Goal: Entertainment & Leisure: Consume media (video, audio)

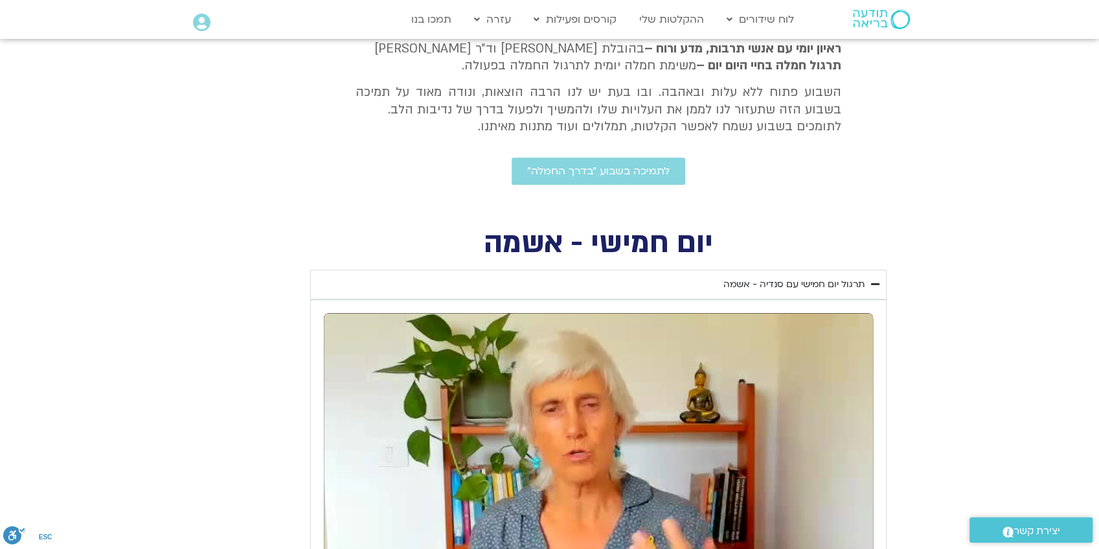
scroll to position [43, 0]
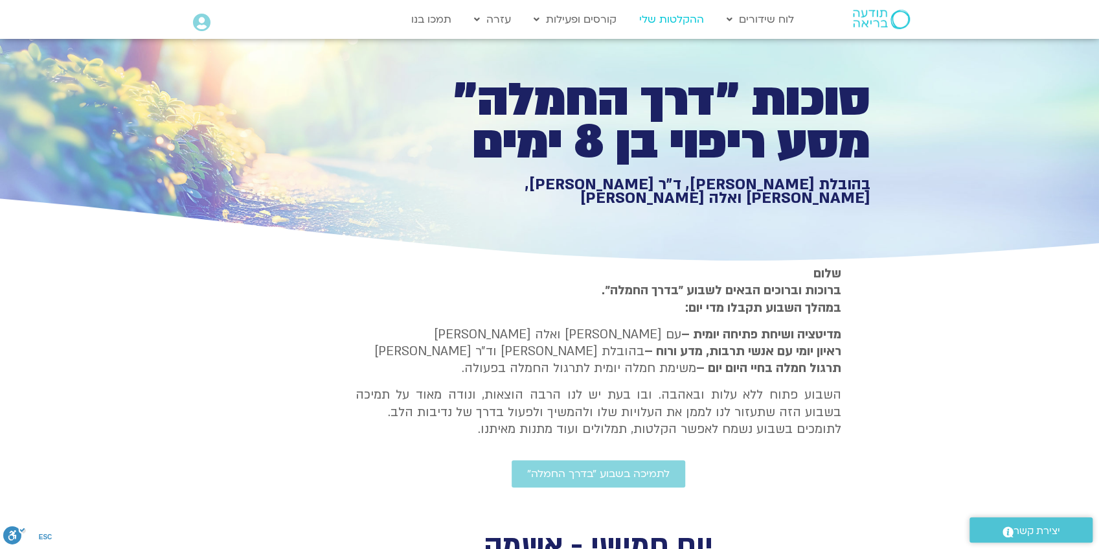
click at [681, 18] on link "ההקלטות שלי" at bounding box center [672, 19] width 78 height 25
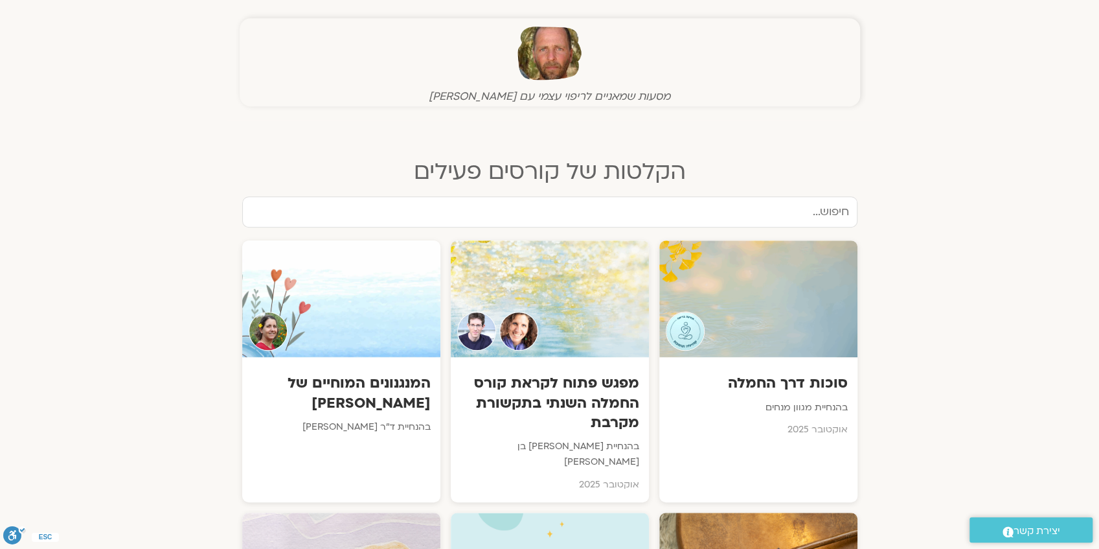
scroll to position [604, 0]
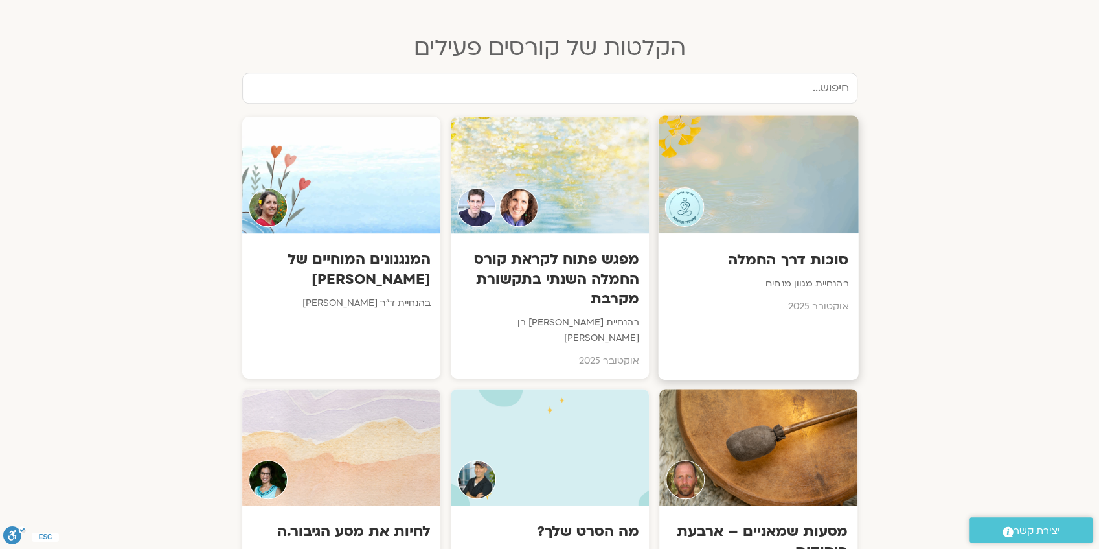
click at [790, 217] on div at bounding box center [758, 174] width 200 height 118
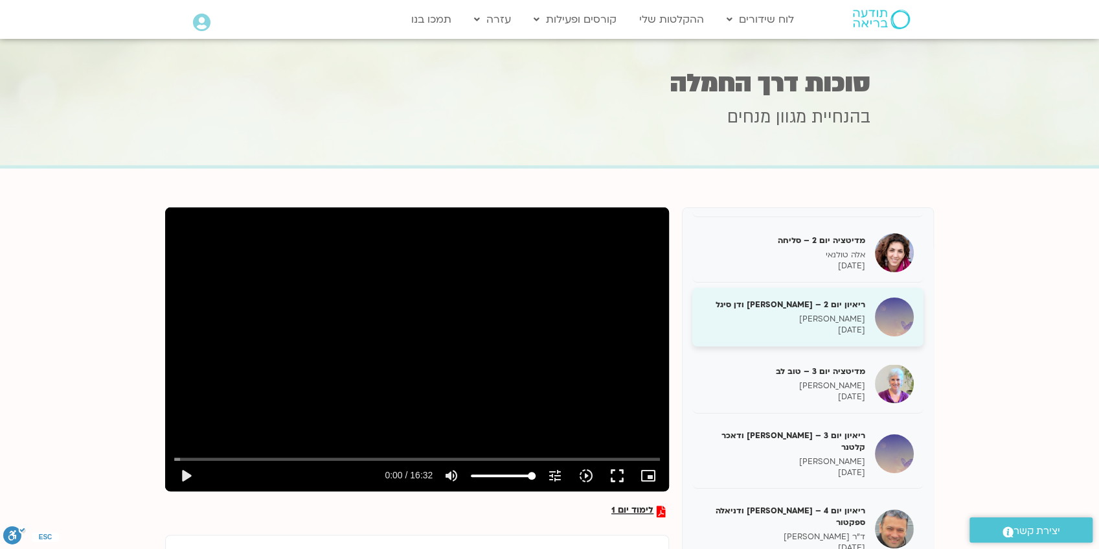
scroll to position [130, 0]
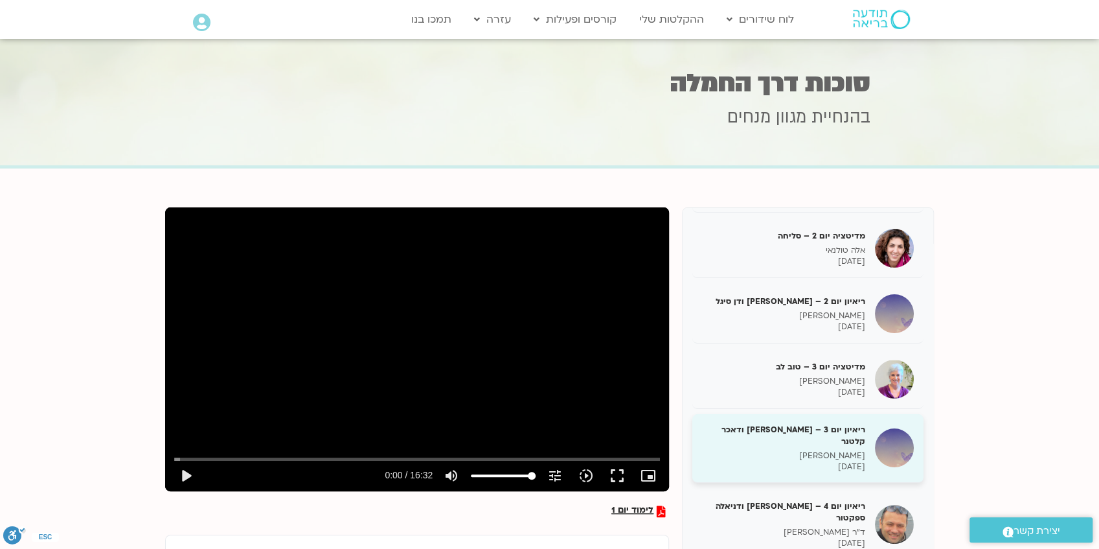
click at [766, 431] on h5 "ריאיון יום 3 – טארה בראך ודאכר קלטנר" at bounding box center [783, 435] width 163 height 23
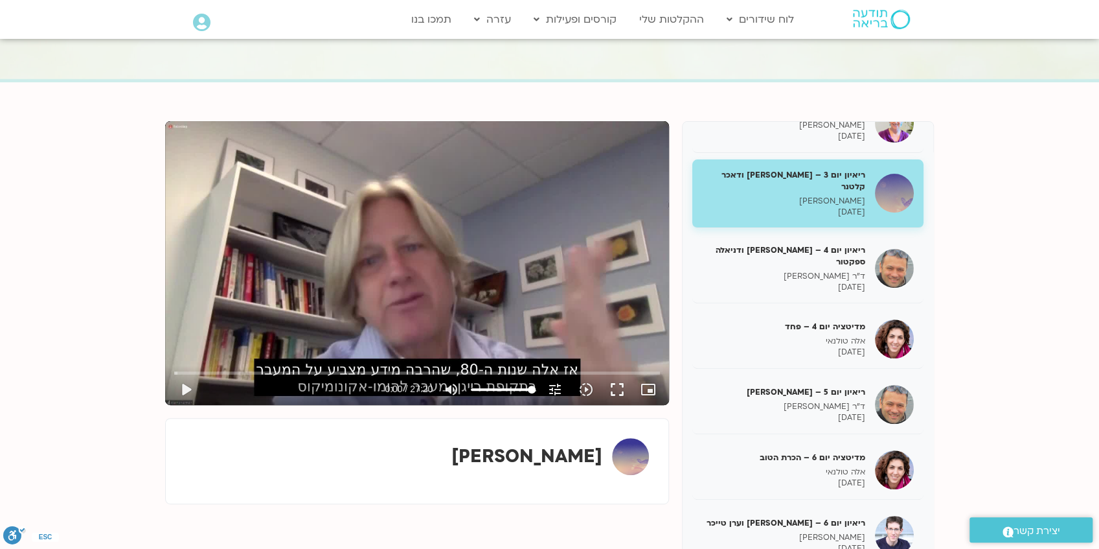
scroll to position [302, 0]
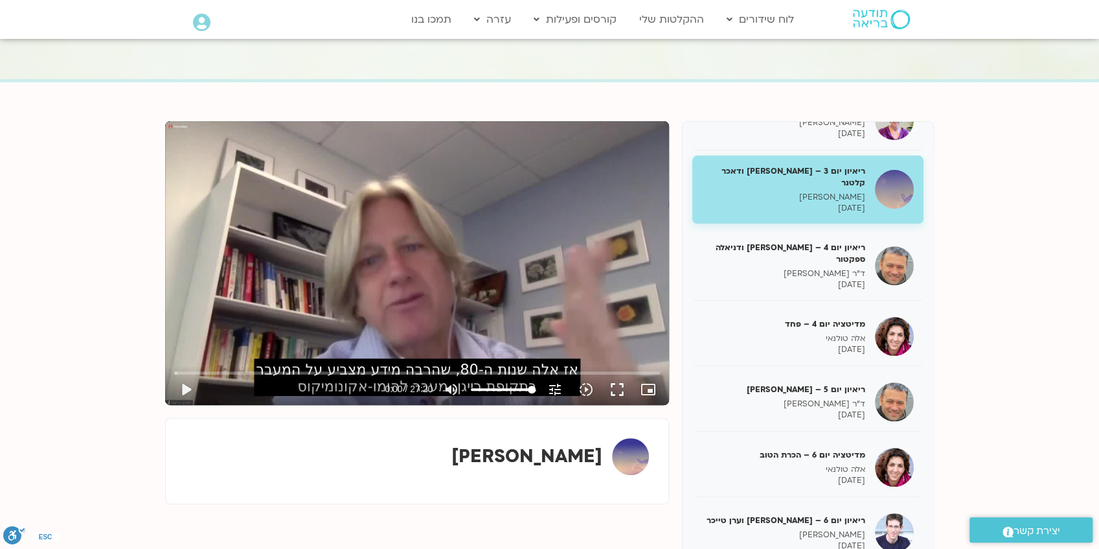
click at [825, 192] on p "טארה בראך" at bounding box center [783, 197] width 163 height 11
click at [185, 387] on button "play_arrow" at bounding box center [185, 389] width 31 height 31
click at [187, 390] on button "pause" at bounding box center [185, 389] width 31 height 31
click at [618, 393] on button "fullscreen" at bounding box center [617, 389] width 31 height 31
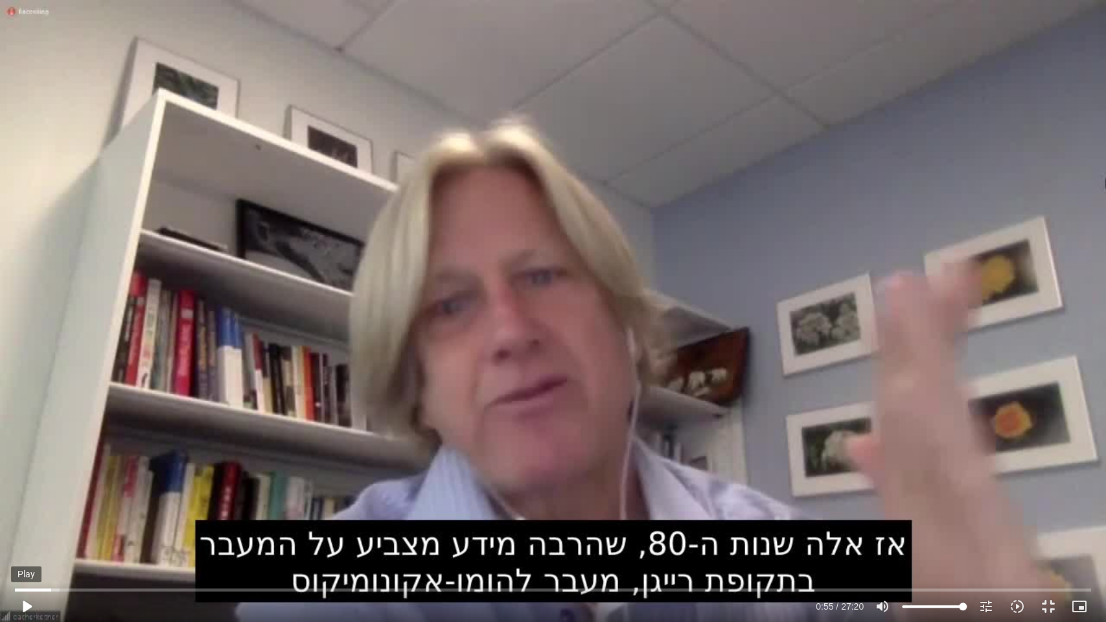
click at [23, 548] on button "play_arrow" at bounding box center [26, 606] width 31 height 31
click at [28, 548] on button "pause" at bounding box center [26, 606] width 31 height 31
click at [1044, 548] on button "fullscreen_exit" at bounding box center [1047, 606] width 31 height 31
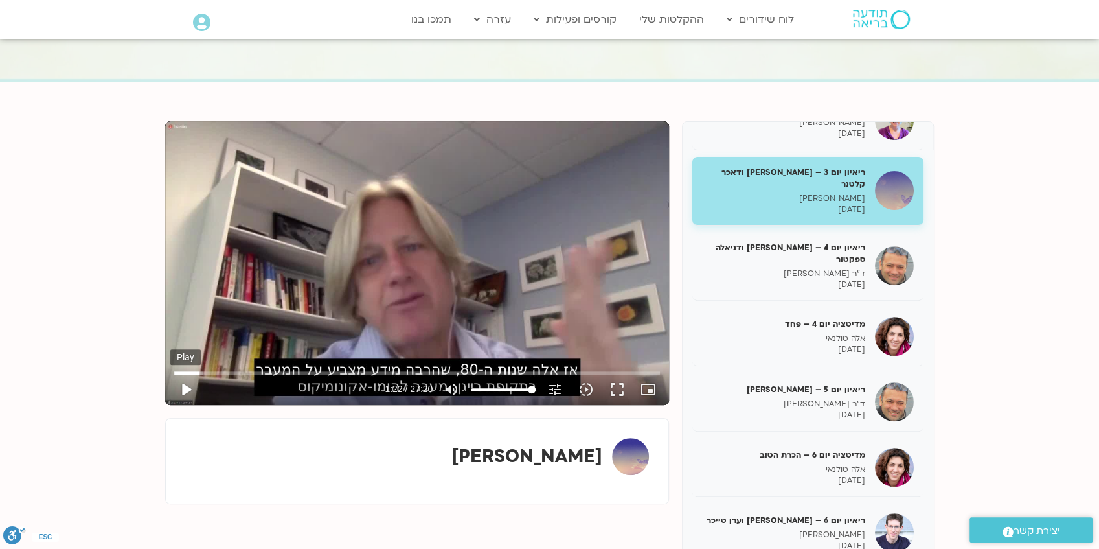
click at [183, 389] on button "play_arrow" at bounding box center [185, 389] width 31 height 31
click at [617, 390] on button "fullscreen" at bounding box center [617, 389] width 31 height 31
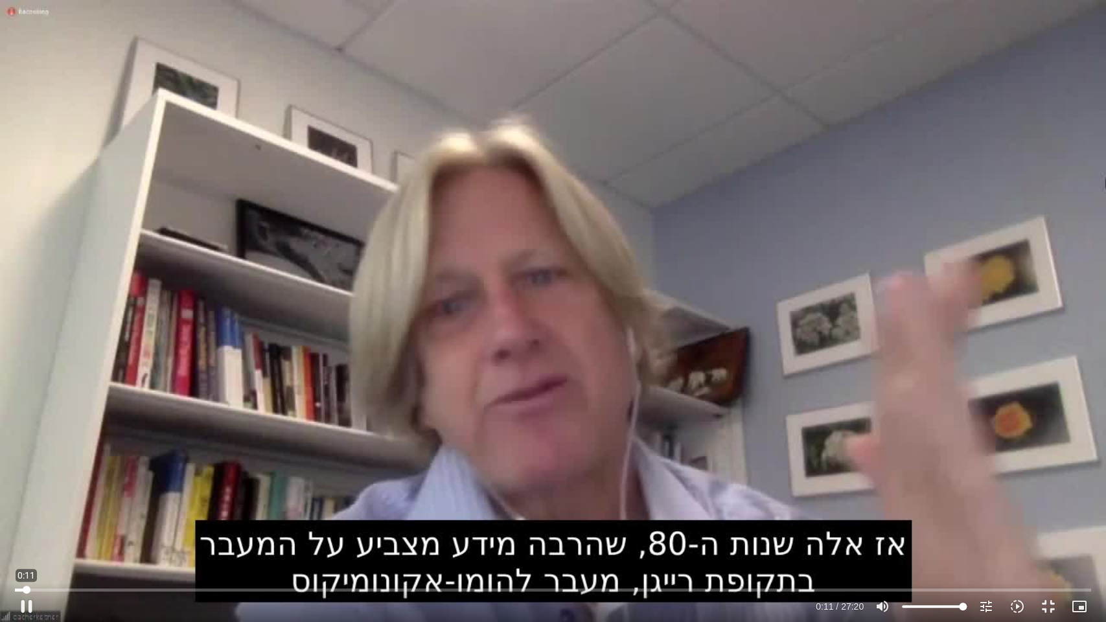
drag, startPoint x: 82, startPoint y: 589, endPoint x: 26, endPoint y: 593, distance: 55.8
click at [26, 548] on input "Seek" at bounding box center [553, 590] width 1076 height 8
type input "25.933583"
type input "99.704071969697"
type input "25.983734"
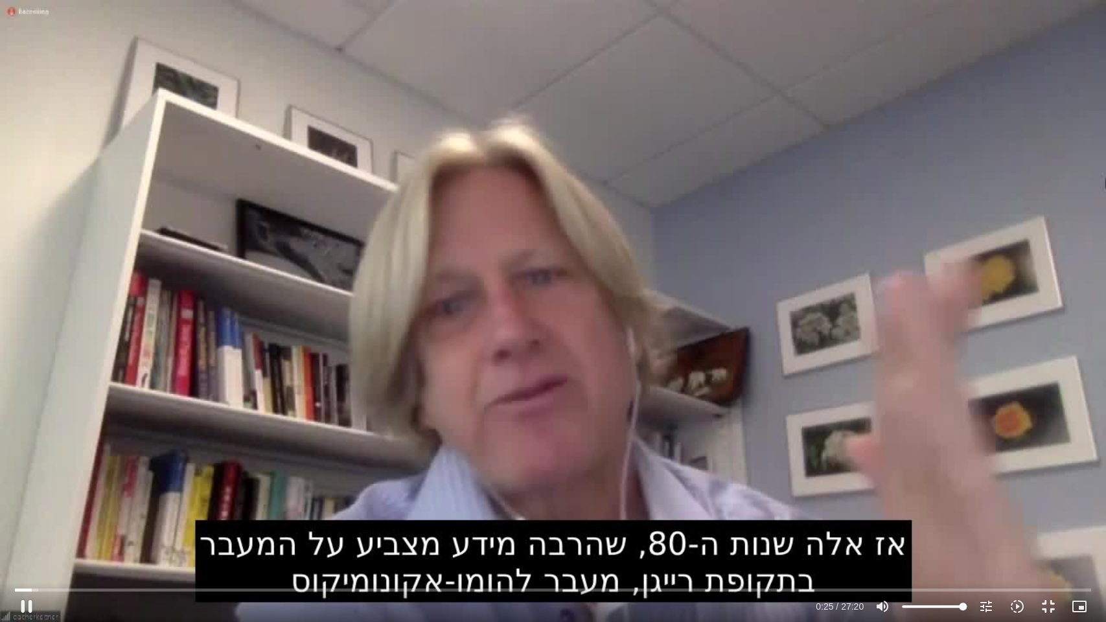
type input "98.9464962121212"
type input "26.051399"
type input "98.1889204545455"
type input "26.06729"
type input "95.1586174242424"
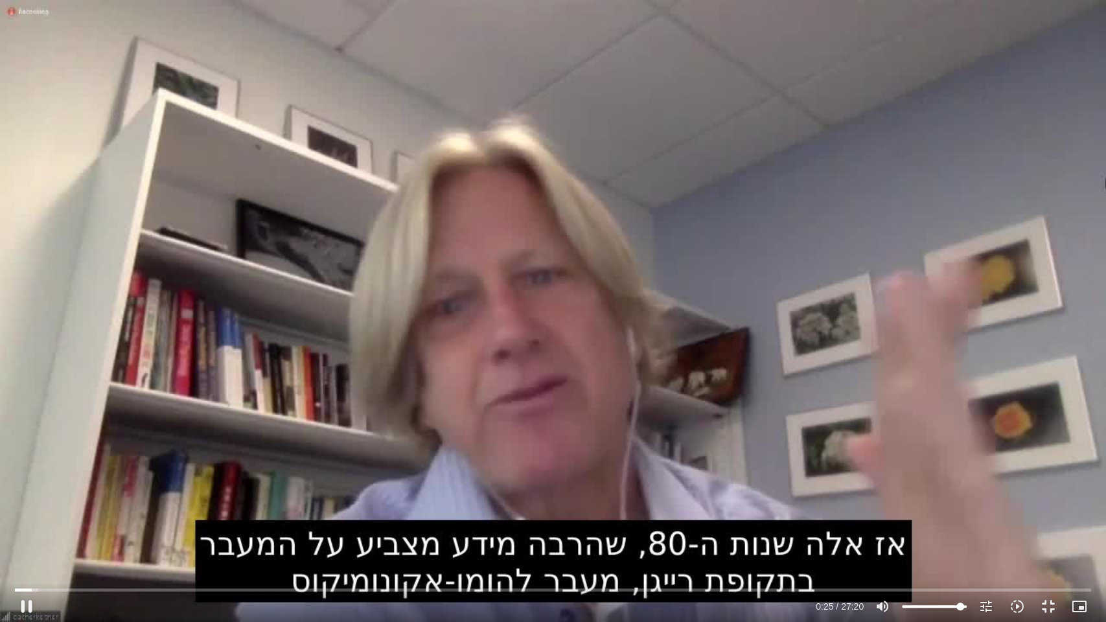
type input "26.084022"
type input "92.8858901515152"
type input "26.100114"
type input "89.0980113636364"
type input "26.117032"
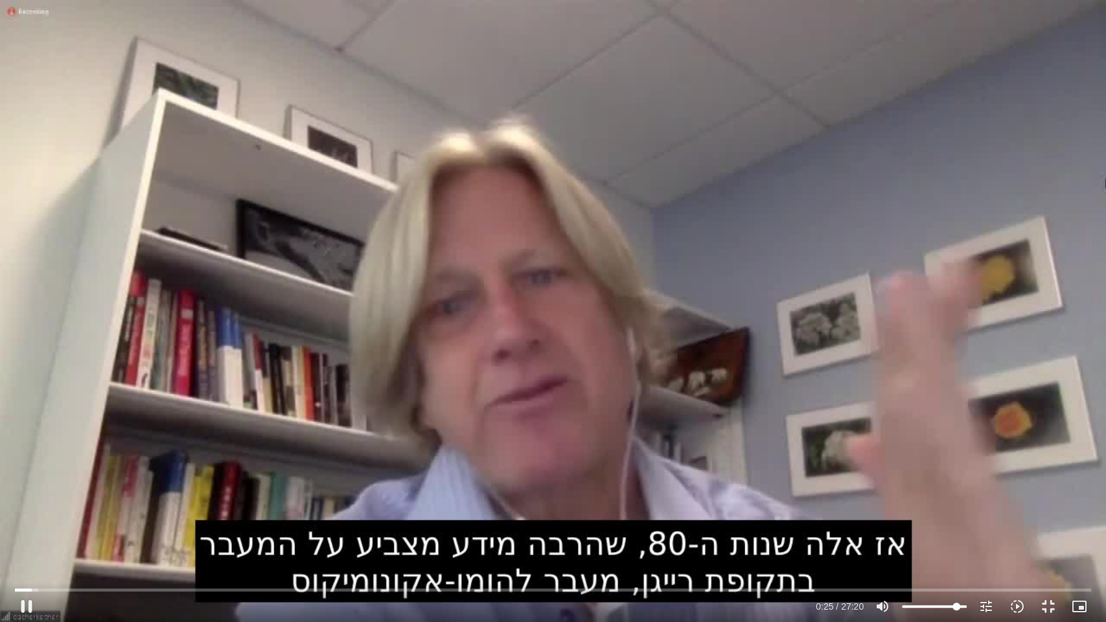
type input "86.8252840909091"
type input "26.133595"
type input "86.0677083333333"
type input "26.15049"
type input "85.3101325757576"
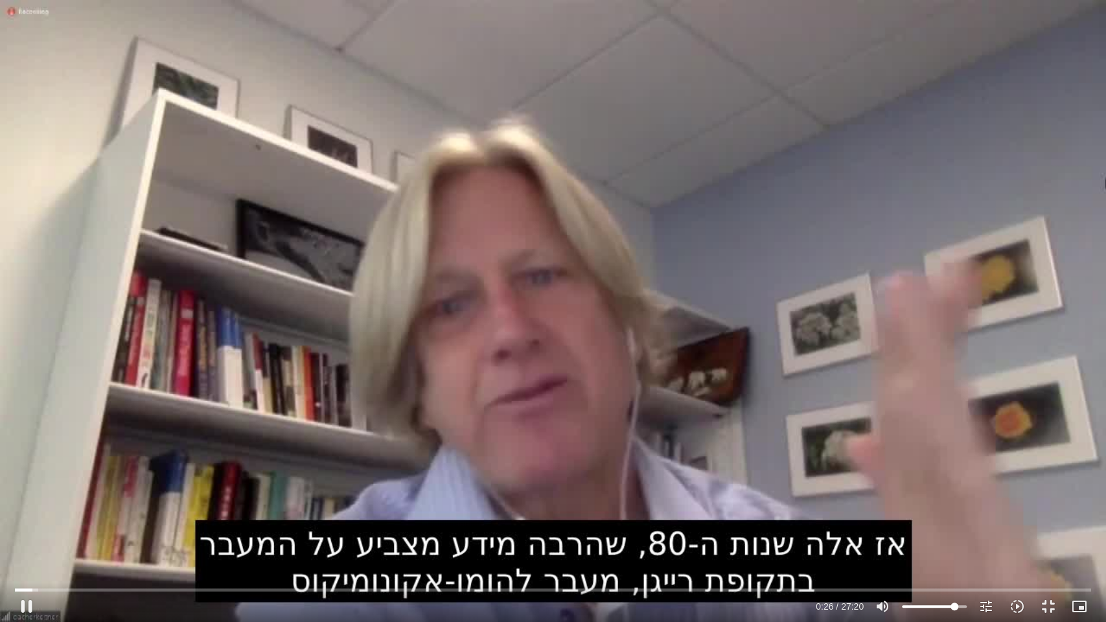
type input "26.433618"
type input "83.7949810606061"
type input "26.450652"
type input "80.764678030303"
type input "26.467147"
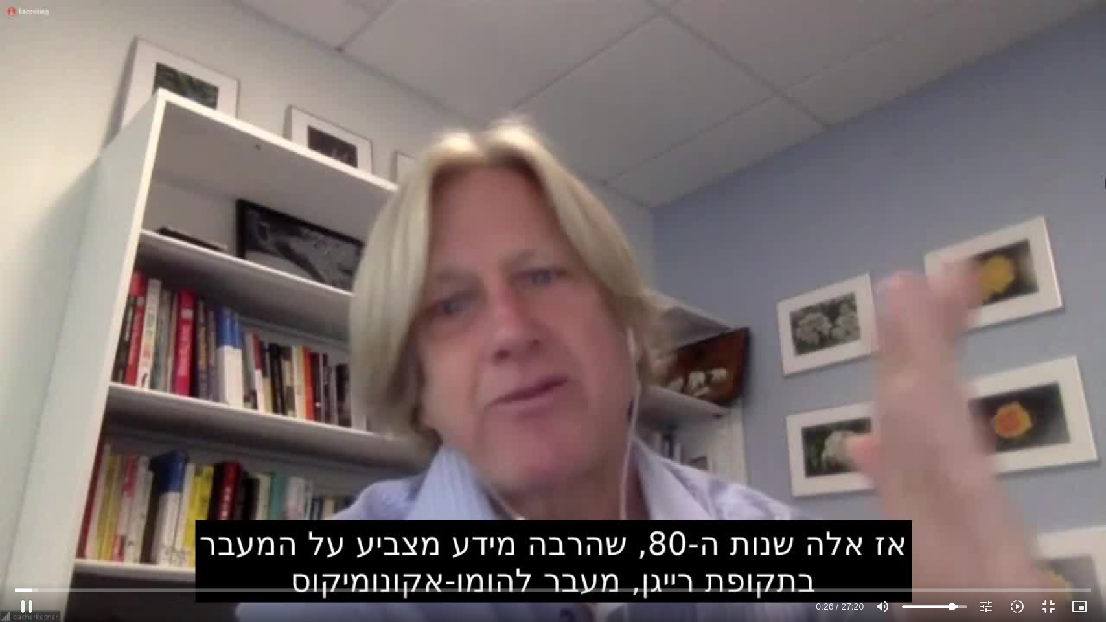
type input "77.734375"
type input "26.483784"
type input "74.704071969697"
type input "26.500641"
type input "72.4313446969697"
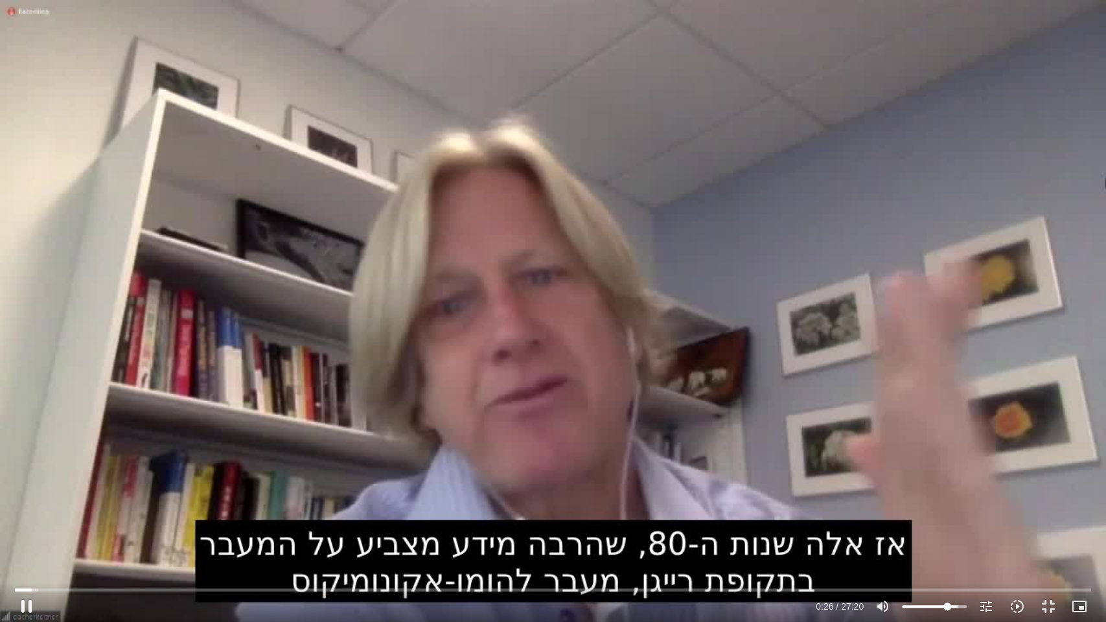
type input "26.617631"
type input "71.6737689393939"
type input "26.633872"
type input "70.1586174242424"
type input "26.650784"
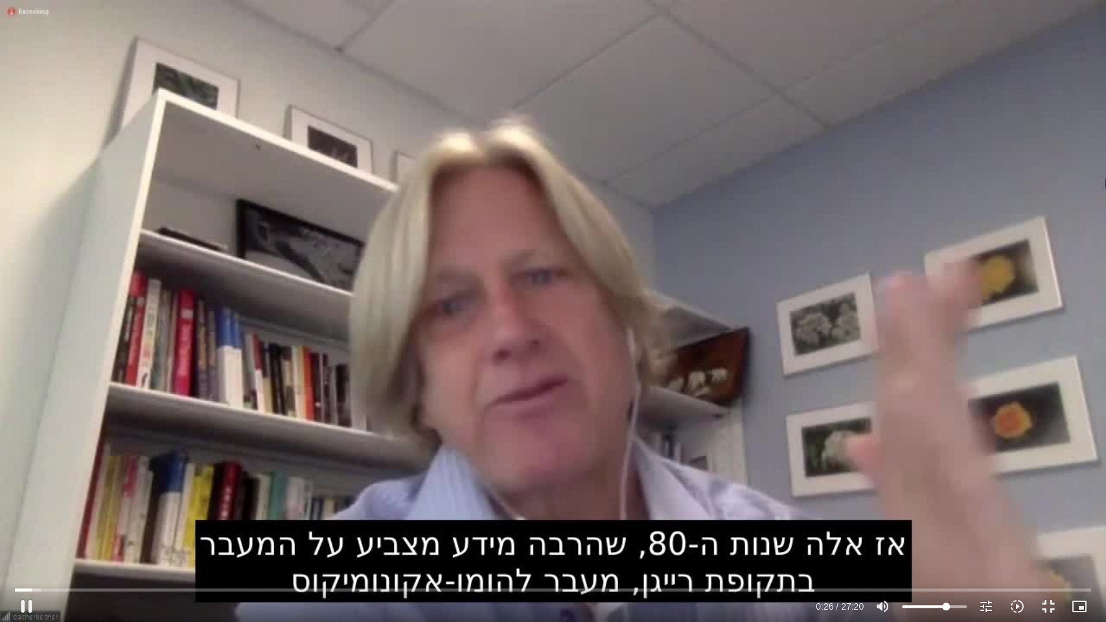
type input "69.4010416666667"
type input "26.667342"
type input "67.8858901515152"
type input "26.684062"
type input "66.3707386363636"
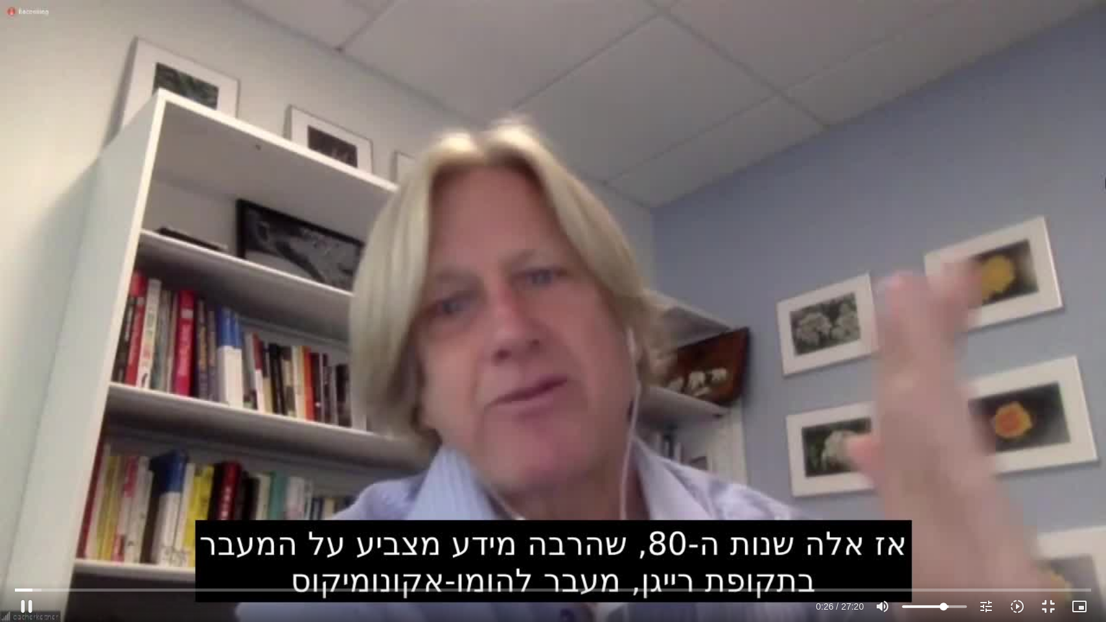
type input "26.70073"
type input "64.8555871212121"
type input "26.934851"
type input "64.0980113636364"
type input "26.951252"
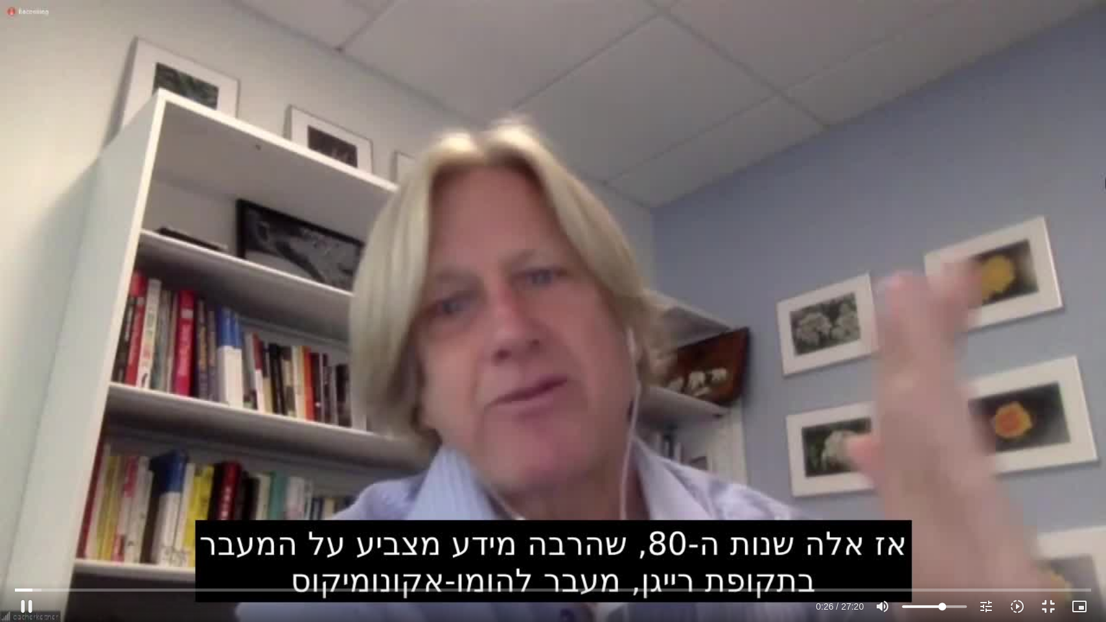
type input "60.3101325757576"
type input "26.967908"
type input "57.2798295454545"
type input "26.98441"
type input "53.4919507575758"
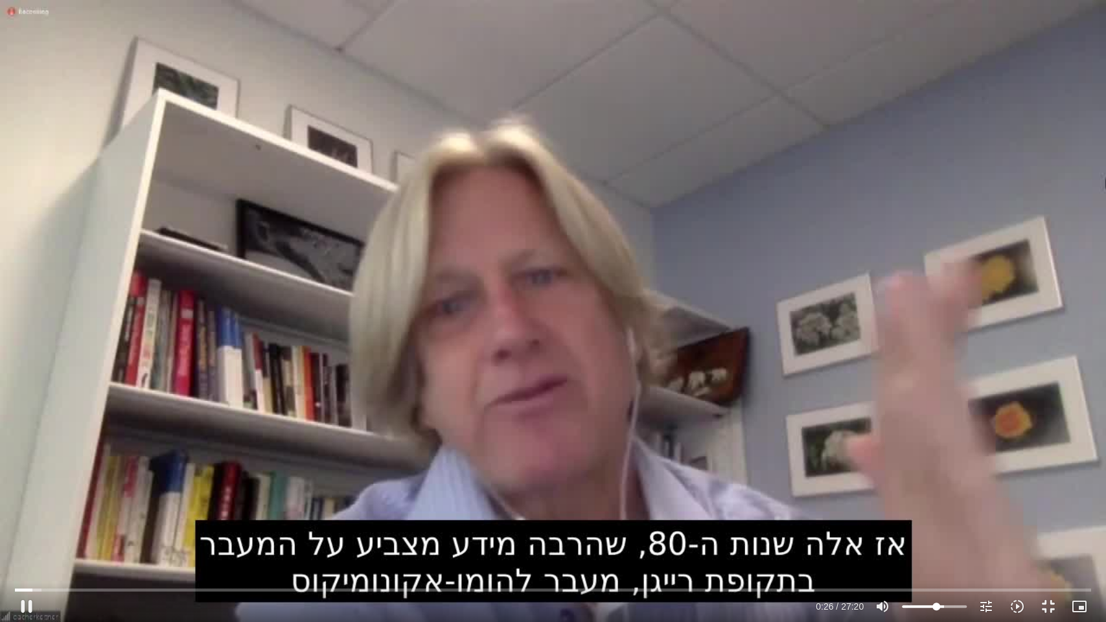
type input "27.00413"
type input "52.734375"
type input "27.017393"
type input "51.9767992424242"
type input "27.528663"
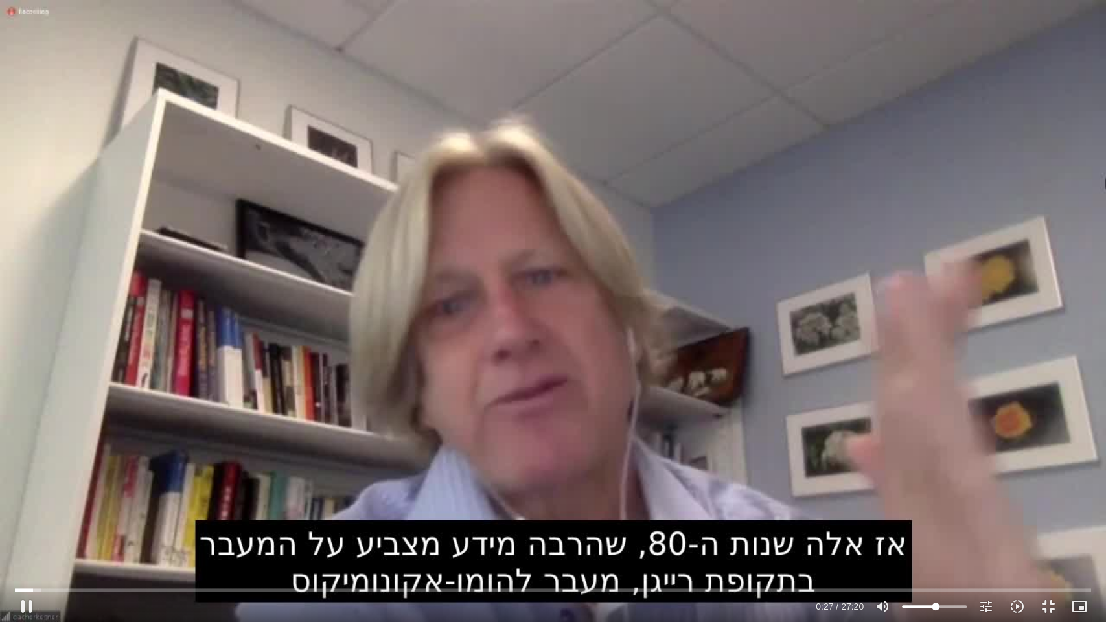
drag, startPoint x: 964, startPoint y: 606, endPoint x: 935, endPoint y: 607, distance: 29.8
type input "51.9767992424242"
click at [935, 548] on input "Volume" at bounding box center [934, 606] width 65 height 8
type input "83.915196"
type input "50.4616477272727"
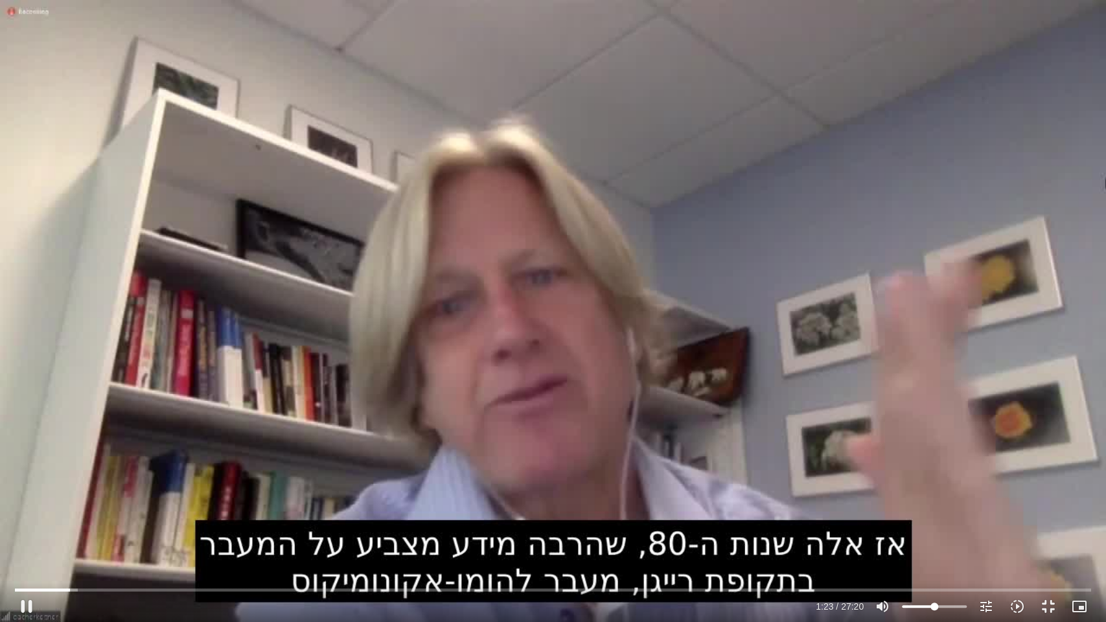
type input "83.931259"
type input "51.9767992424242"
type input "83.948012"
type input "55.764678030303"
type input "83.964736"
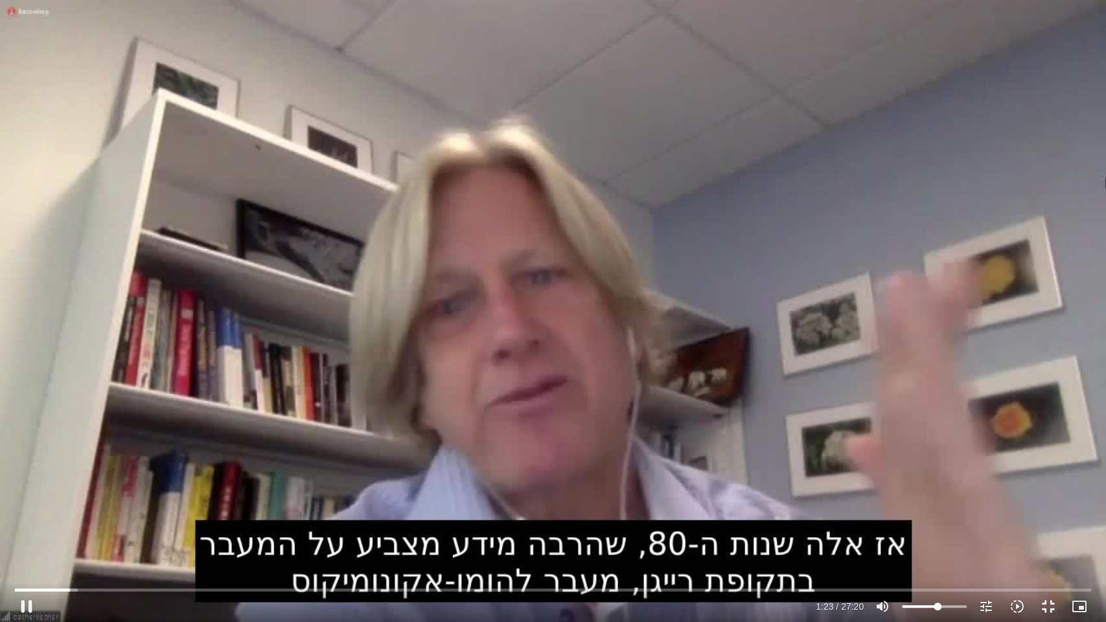
type input "58.0374053030303"
type input "83.982322"
type input "61.8252840909091"
type input "83.998007"
type input "67.8858901515152"
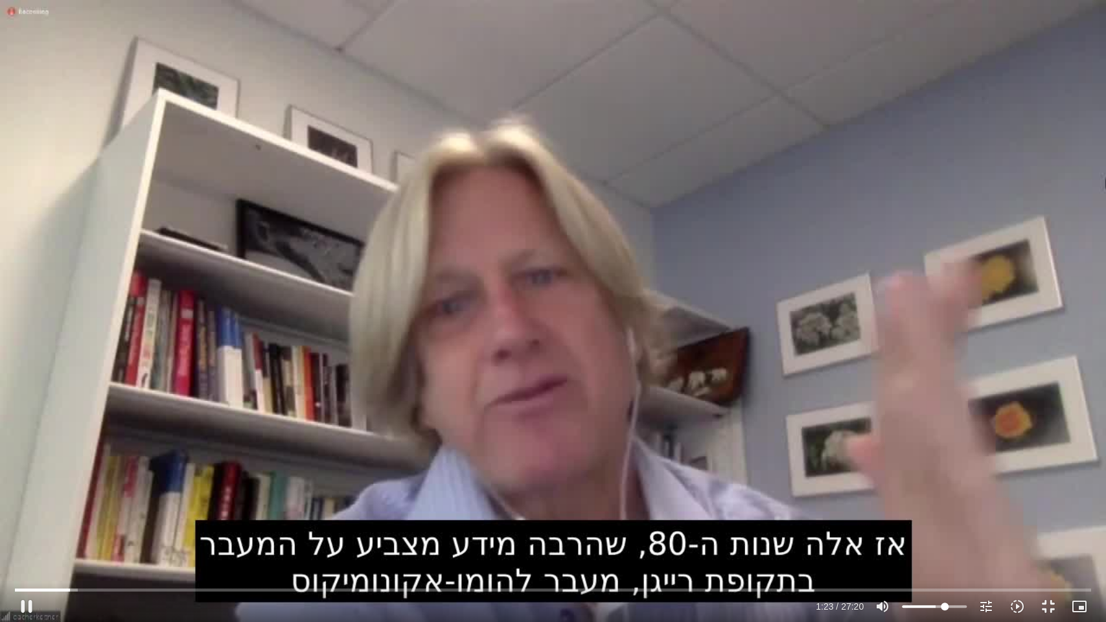
type input "84.01443"
type input "70.9161931818182"
type input "84.03581"
type input "71.6737689393939"
type input "84.048033"
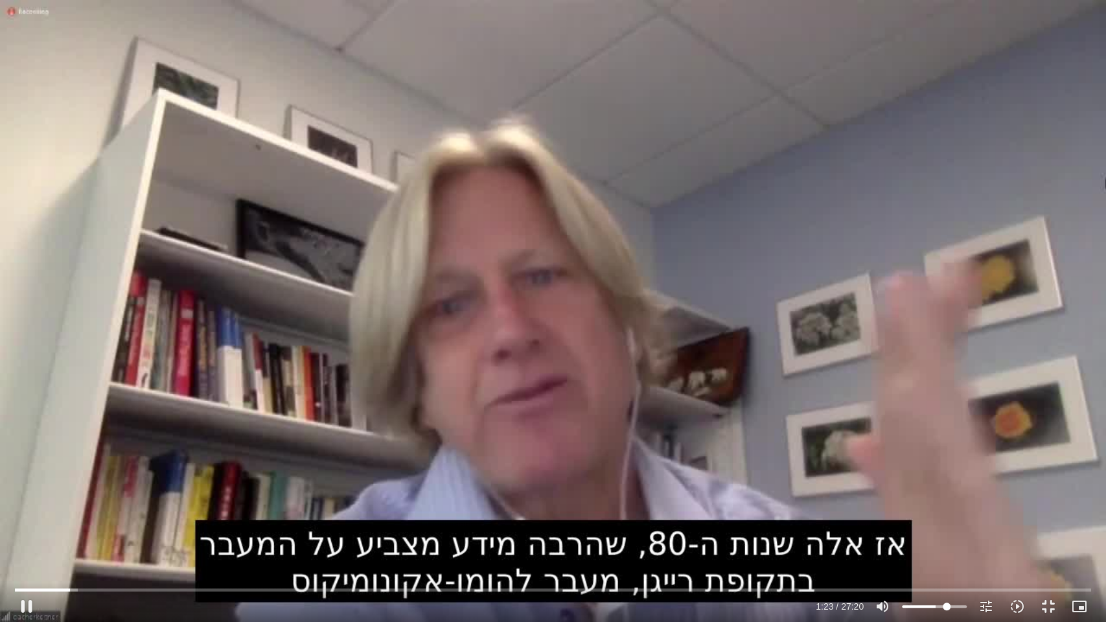
type input "76.2192234848485"
type input "84.065242"
type input "78.4919507575758"
type input "84.081827"
type input "81.5222537878788"
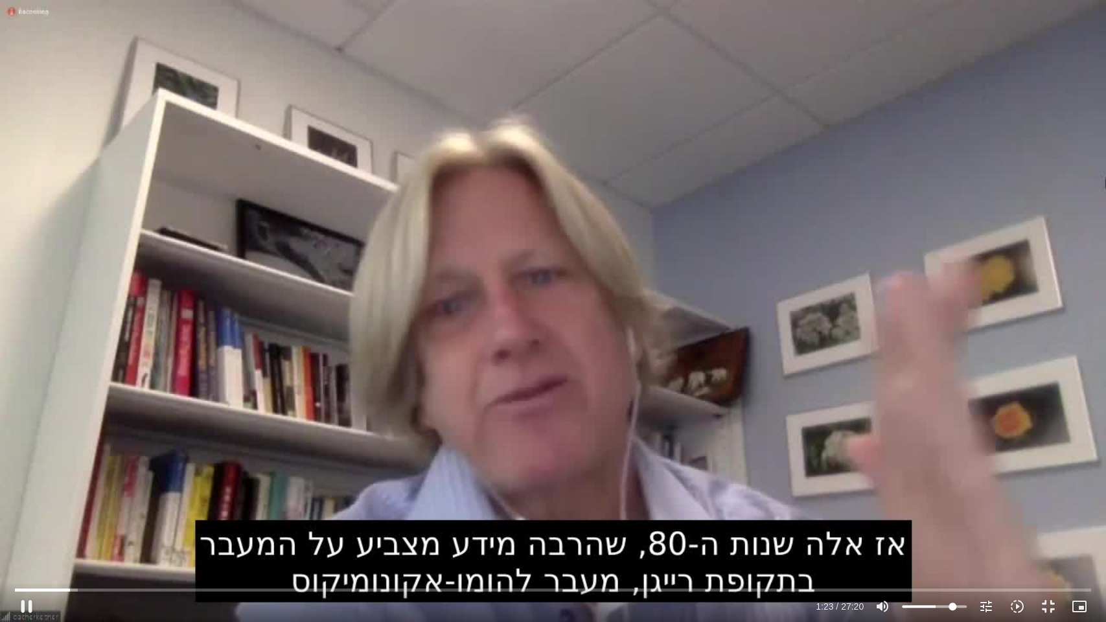
type input "84.097825"
type input "86.0677083333333"
type input "84.114908"
type input "87.5828598484849"
type input "84.13139"
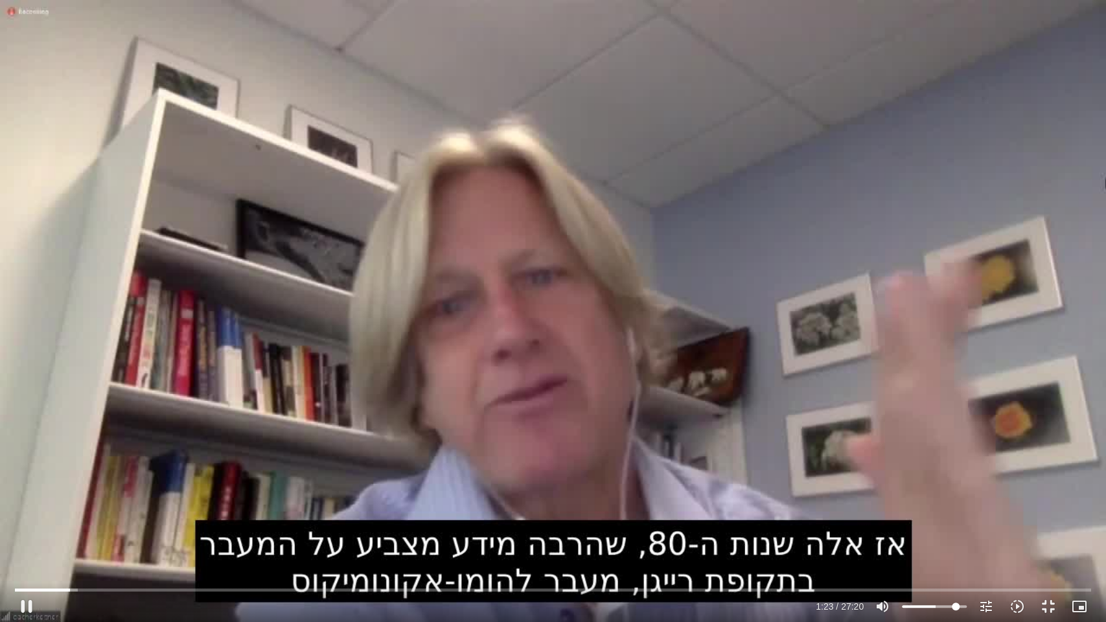
type input "89.8555871212121"
type input "84.14823"
type input "93.6434659090909"
type input "84.165113"
type input "96.6737689393939"
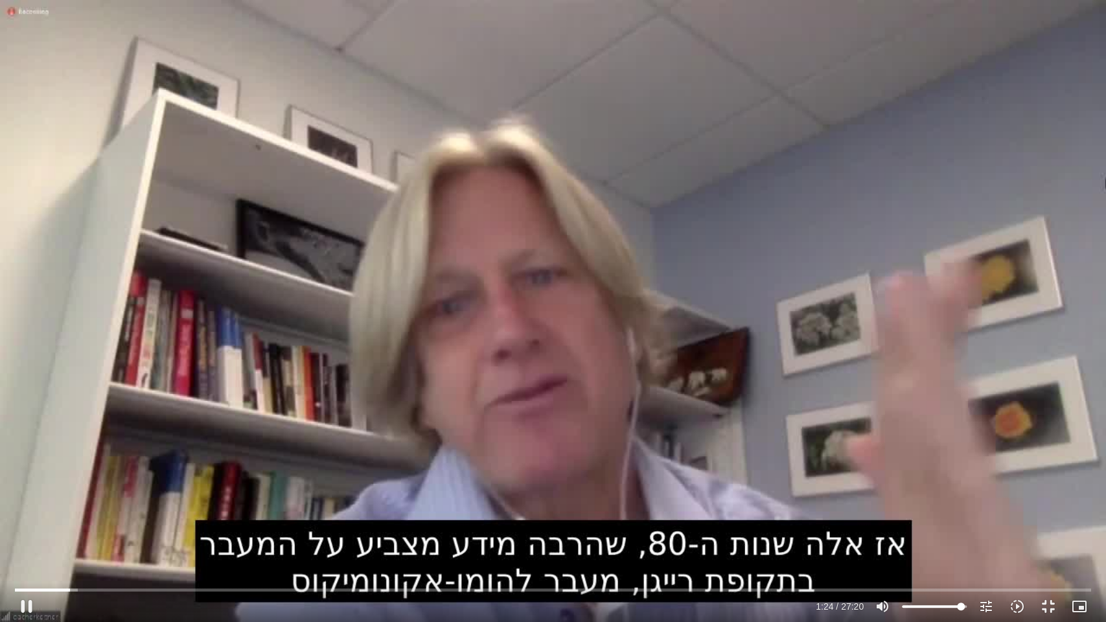
type input "84.181551"
type input "100"
type input "84.693376"
drag, startPoint x: 933, startPoint y: 608, endPoint x: 970, endPoint y: 606, distance: 36.9
type input "100"
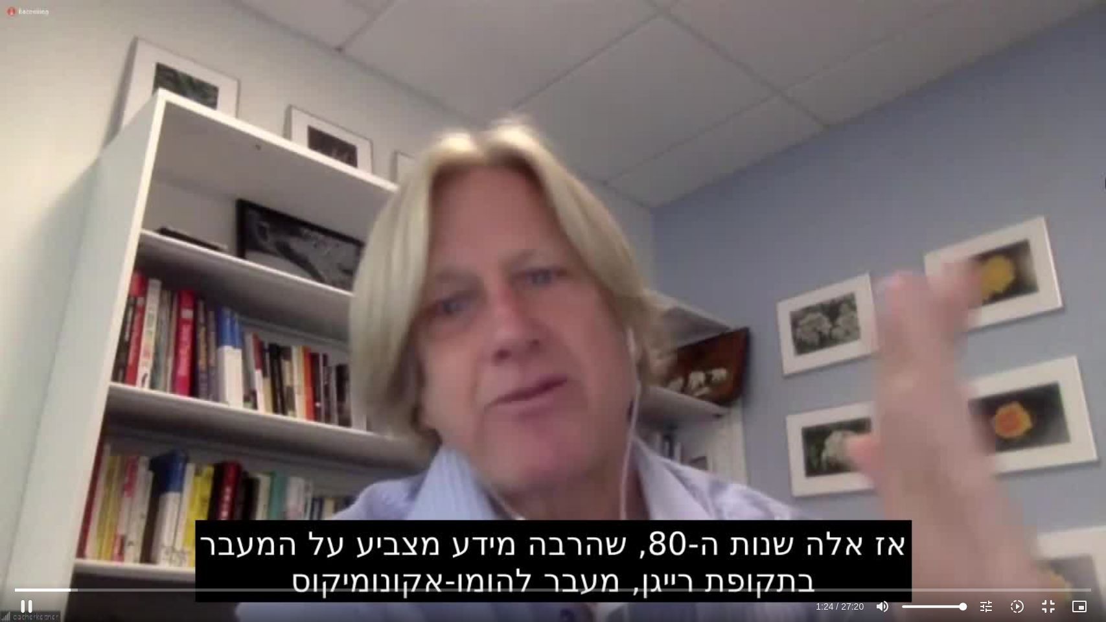
click at [966, 548] on input "Volume" at bounding box center [934, 606] width 65 height 8
type input "299.29799"
type input "93.6434659090909"
type input "299.308275"
type input "92.1283143939394"
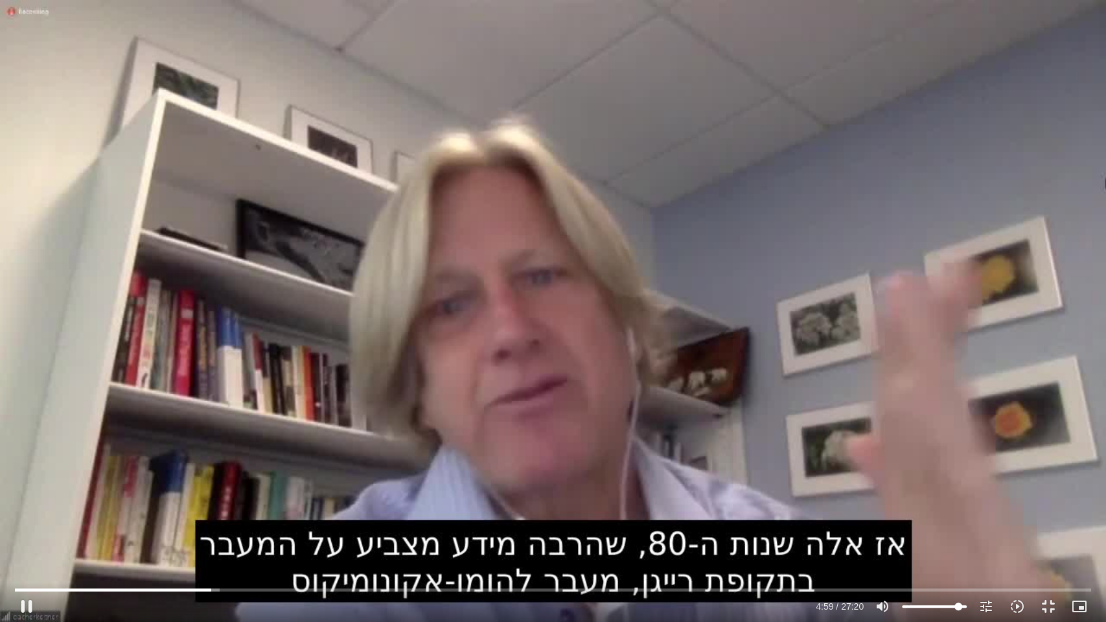
type input "299.32732"
type input "91.3707386363636"
type input "299.341788"
type input "87.5828598484849"
type input "299.35866"
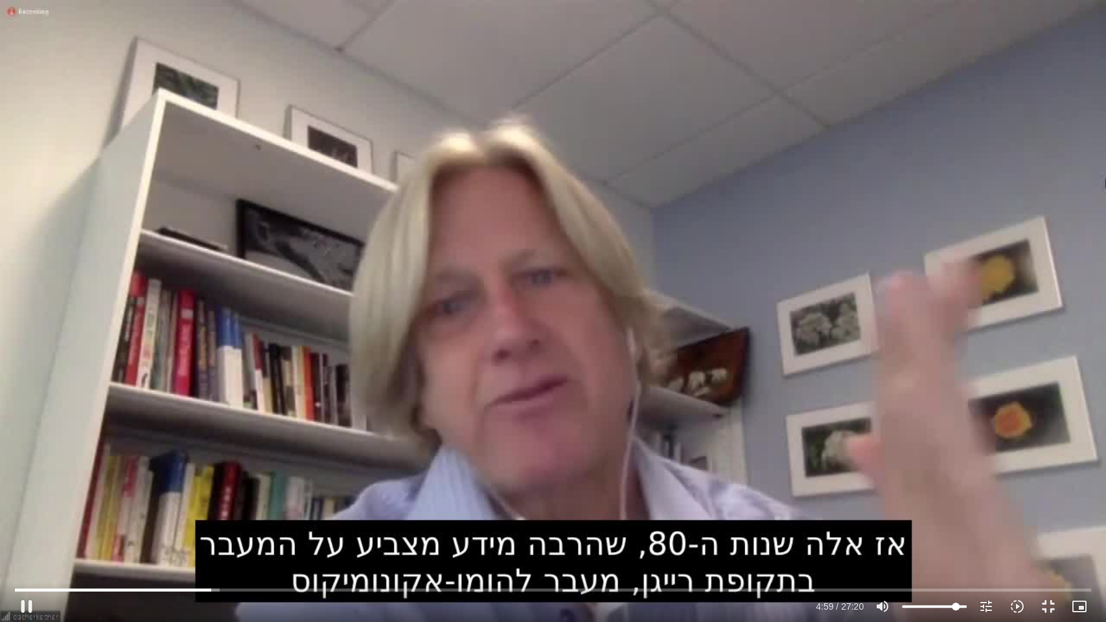
type input "86.8252840909091"
type input "299.375368"
type input "82.2798295454545"
type input "299.391936"
type input "75.4616477272727"
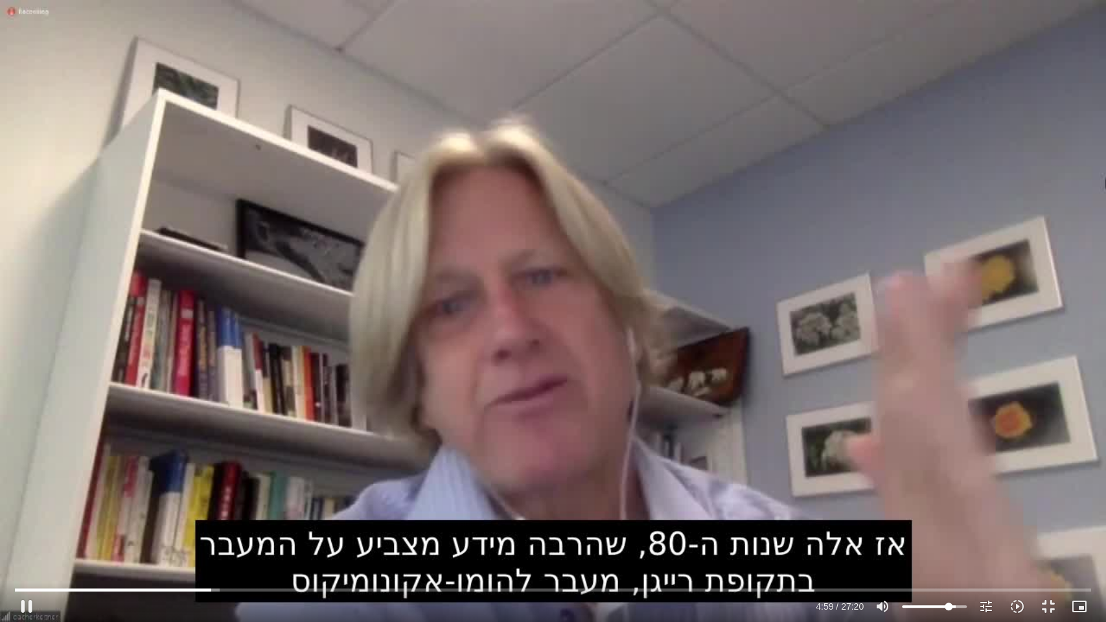
type input "299.408869"
type input "73.1889204545455"
type input "299.425343"
type input "71.6737689393939"
type input "299.442108"
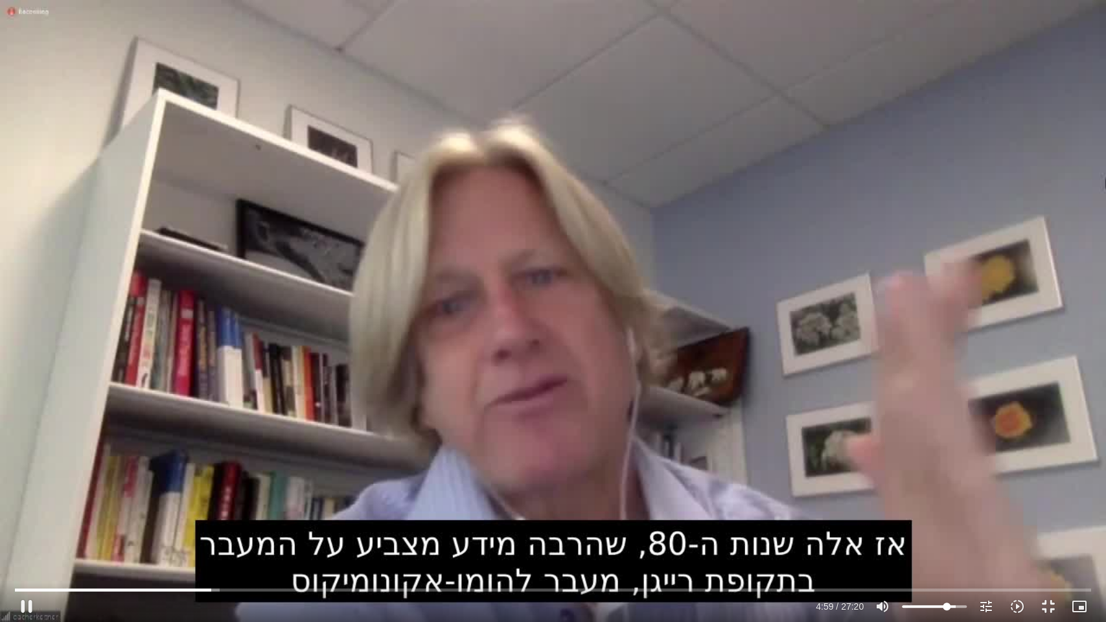
type input "70.9161931818182"
type input "299.458933"
type input "68.6434659090909"
type input "299.49253"
type input "67.8858901515152"
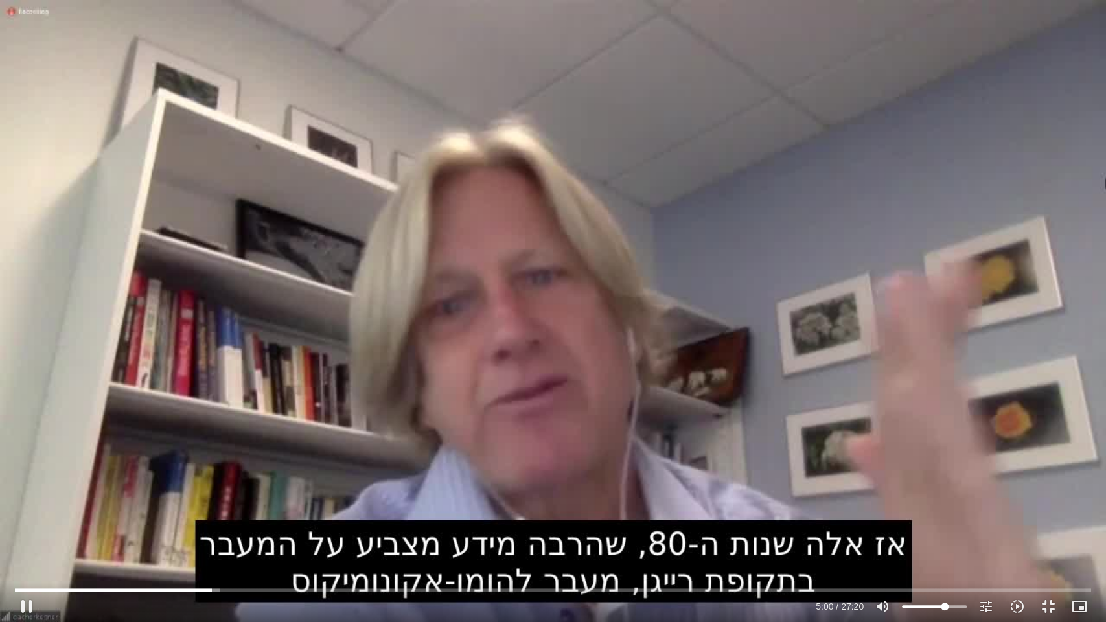
type input "300.744891"
drag, startPoint x: 959, startPoint y: 606, endPoint x: 944, endPoint y: 607, distance: 15.6
type input "67.8858901515152"
click at [944, 548] on input "Volume" at bounding box center [934, 606] width 65 height 8
type input "322.895216"
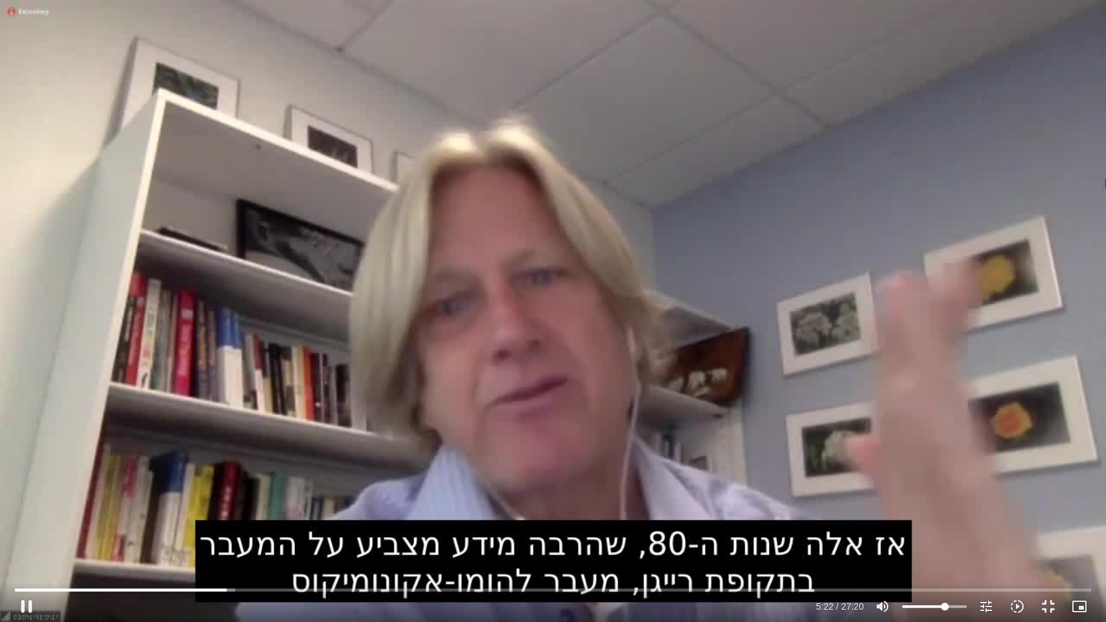
type input "70.9161931818182"
type input "322.911341"
type input "73.9464962121212"
type input "322.928203"
type input "77.734375"
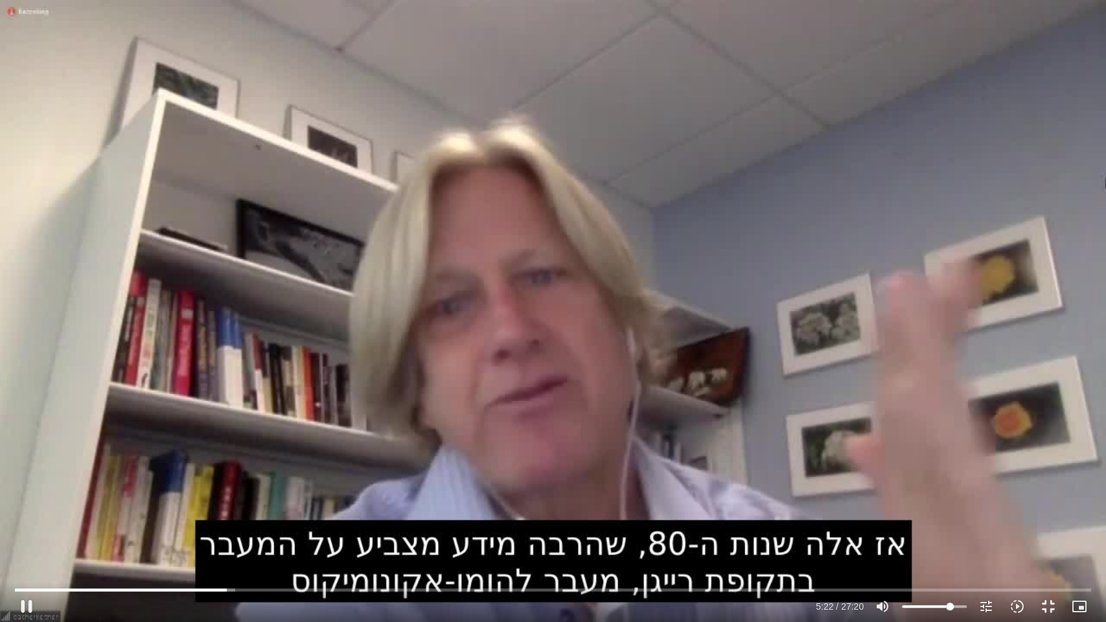
type input "322.944782"
type input "79.2495265151515"
type input "322.96146"
type input "82.2798295454545"
type input "322.978394"
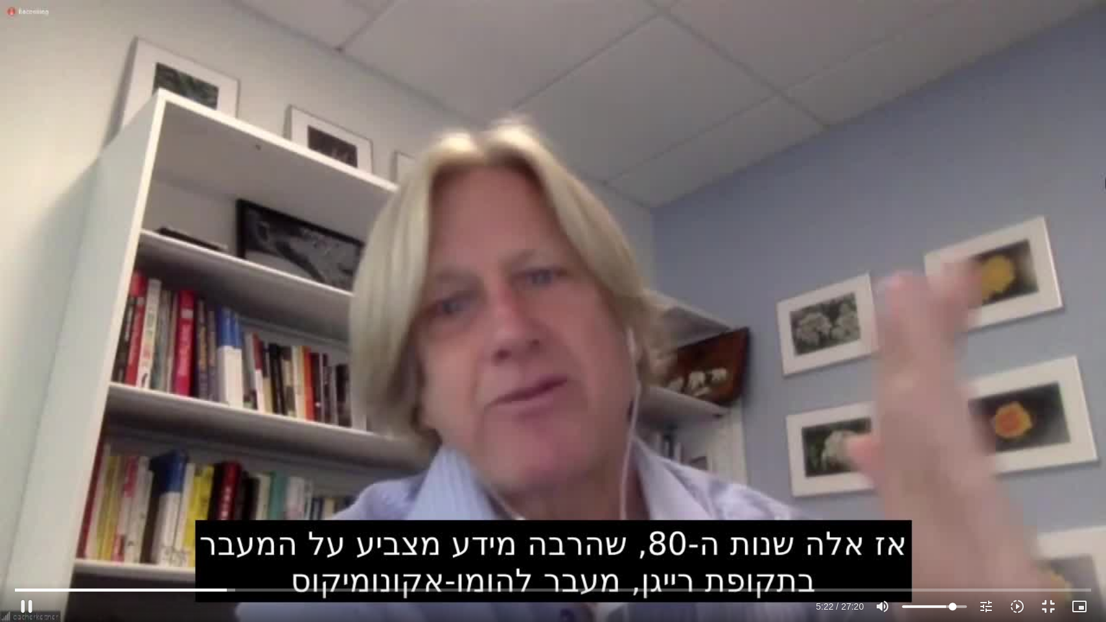
type input "83.0374053030303"
type input "323.062592"
type input "85.3101325757576"
type input "323.078436"
type input "87.5828598484849"
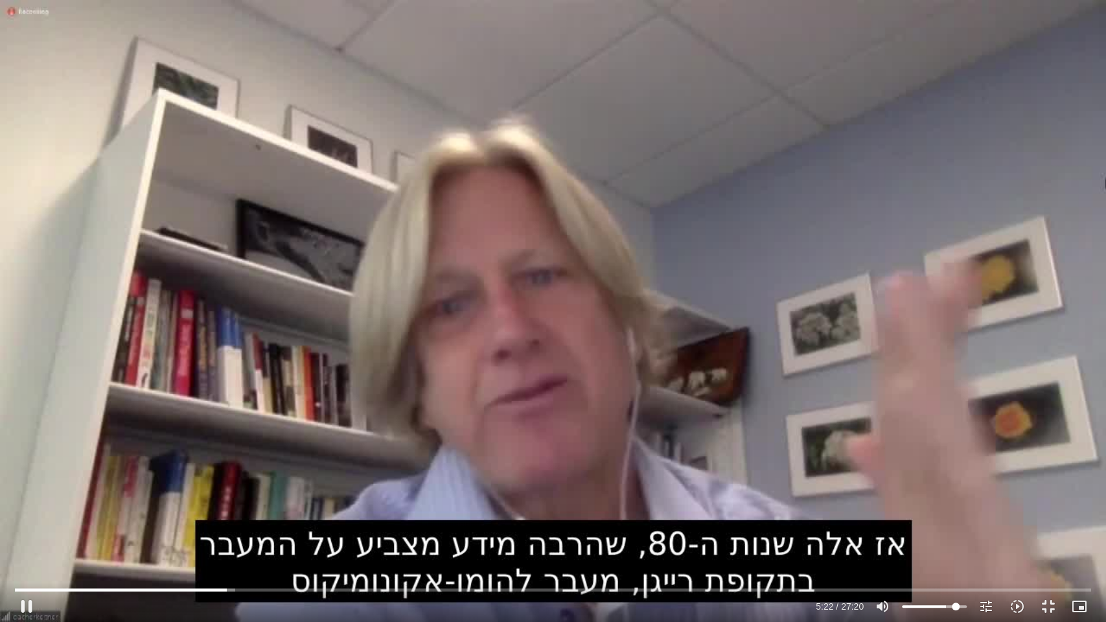
type input "323.094786"
type input "88.3404356060606"
type input "323.111902"
type input "89.0980113636364"
type input "323.596179"
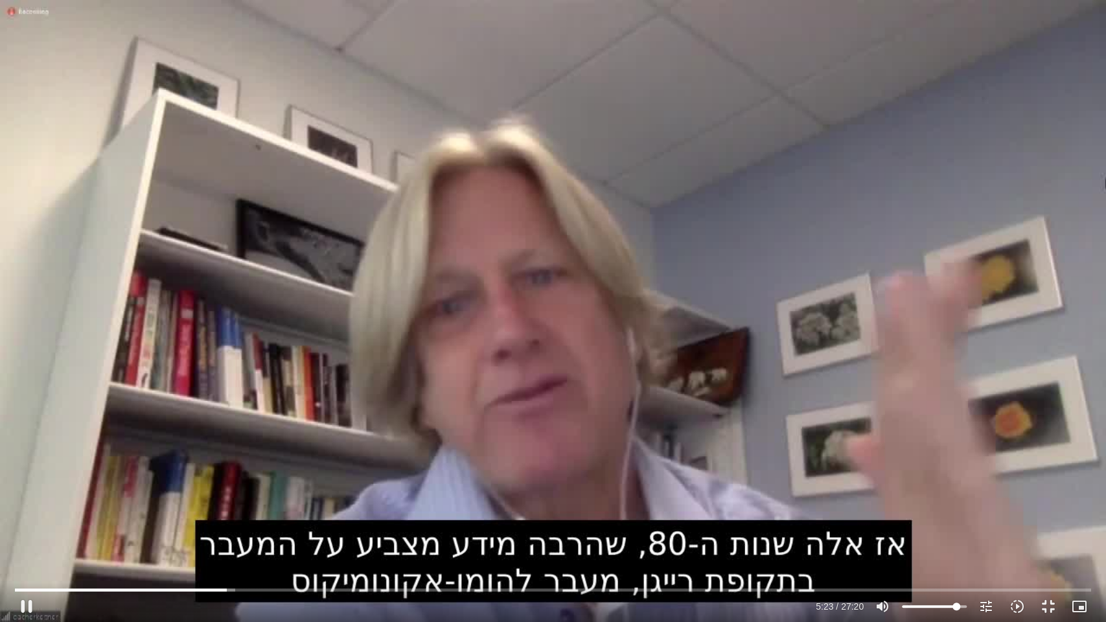
type input "90.6131628787879"
type input "323.611964"
type input "92.1283143939394"
type input "323.628841"
type input "92.8858901515152"
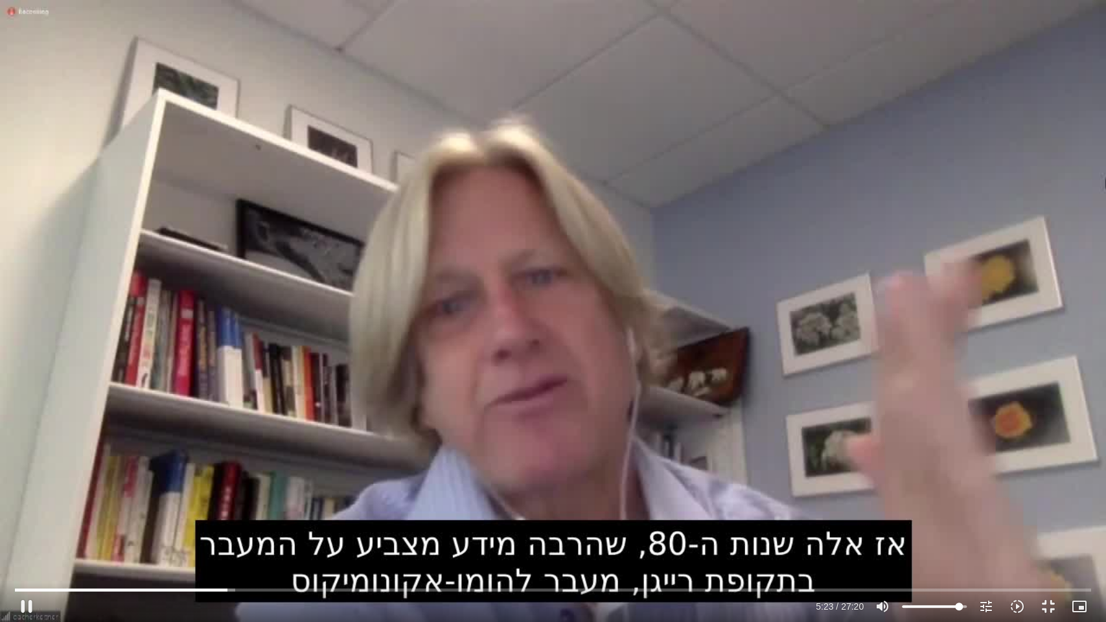
type input "323.812162"
type input "93.6434659090909"
type input "323.82895"
type input "95.9161931818182"
type input "323.845712"
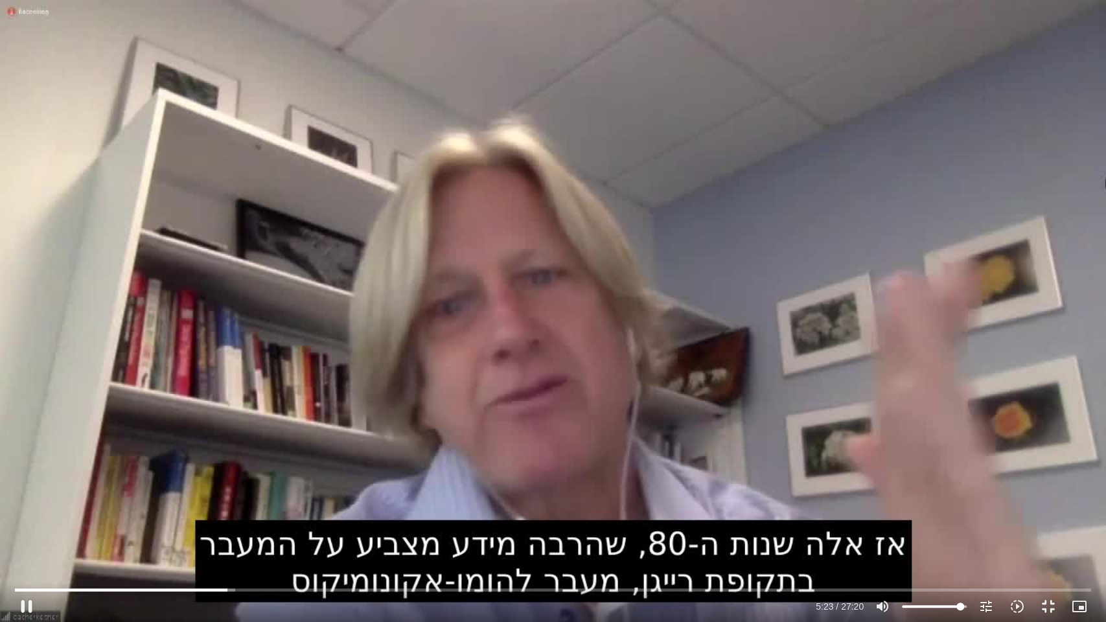
type input "97.4313446969697"
type input "323.86245"
type input "98.9464962121212"
type input "323.879129"
type input "99.704071969697"
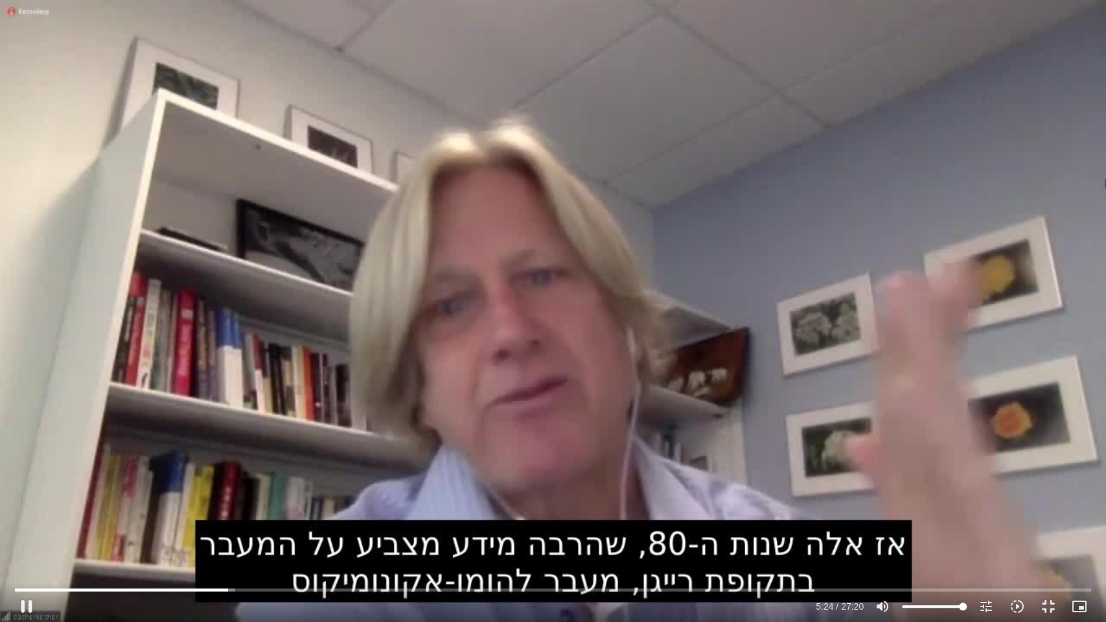
type input "324.731522"
drag, startPoint x: 944, startPoint y: 608, endPoint x: 962, endPoint y: 608, distance: 17.5
type input "99.704071969697"
click at [962, 548] on input "Volume" at bounding box center [934, 606] width 65 height 8
click at [461, 354] on div "Skip Ad 24:51 pause 14:44 / 27:20 volume_up Mute tune Resolution Auto 720p slow…" at bounding box center [553, 311] width 1106 height 622
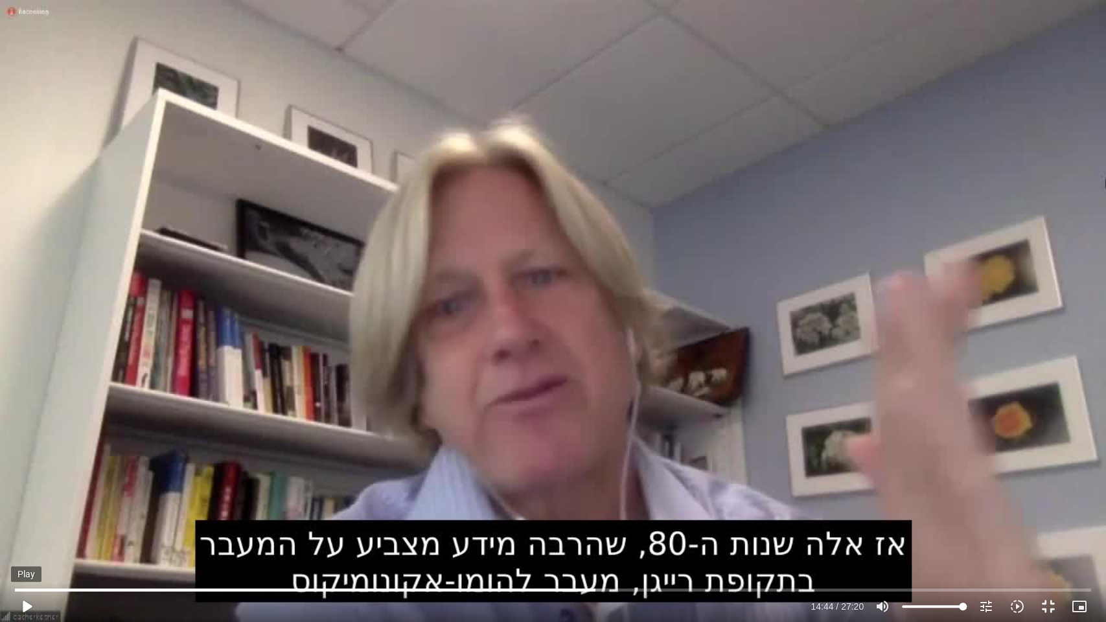
click at [27, 548] on button "play_arrow" at bounding box center [26, 606] width 31 height 31
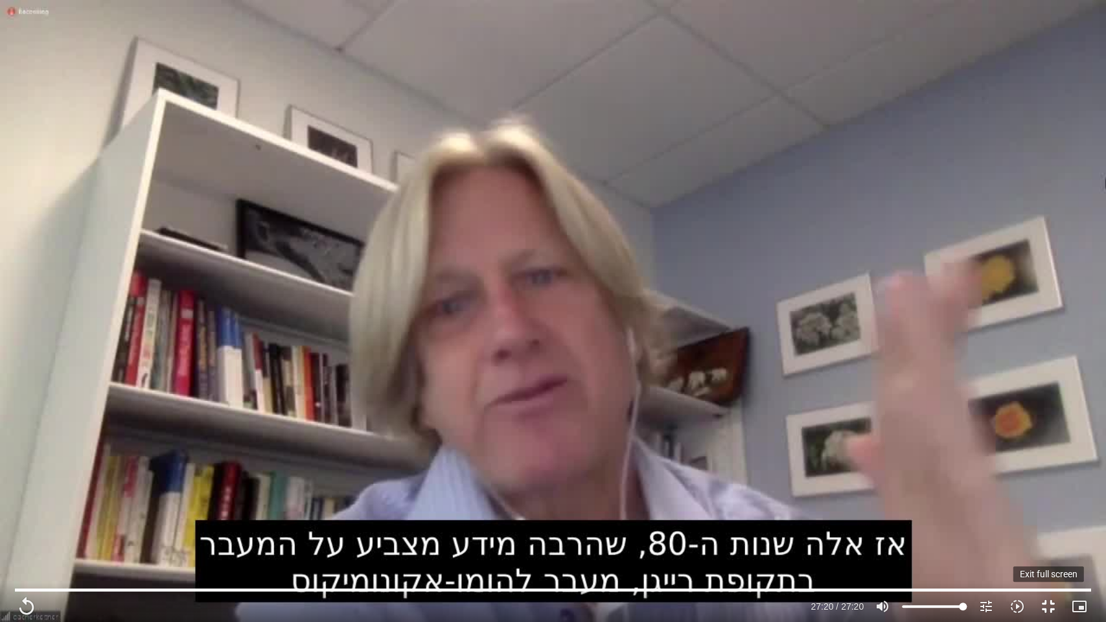
click at [1047, 548] on button "fullscreen_exit" at bounding box center [1047, 606] width 31 height 31
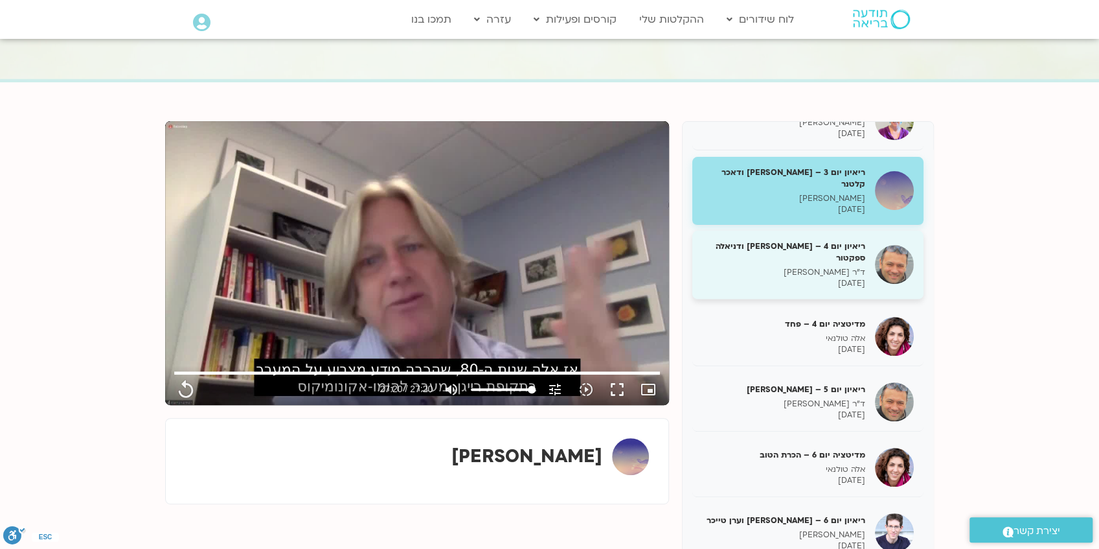
type input "1640.5"
click at [814, 240] on h5 "ריאיון יום 4 – אסף סטי אל-בר ודניאלה ספקטור" at bounding box center [783, 251] width 163 height 23
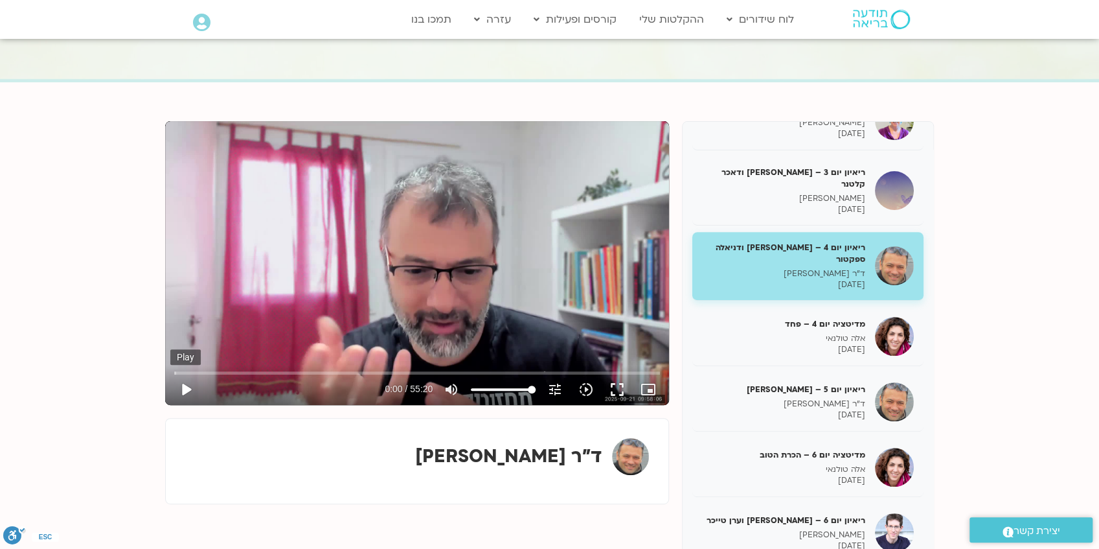
click at [185, 389] on button "play_arrow" at bounding box center [185, 389] width 31 height 31
click at [187, 389] on button "pause" at bounding box center [185, 389] width 31 height 31
type input "10.694994"
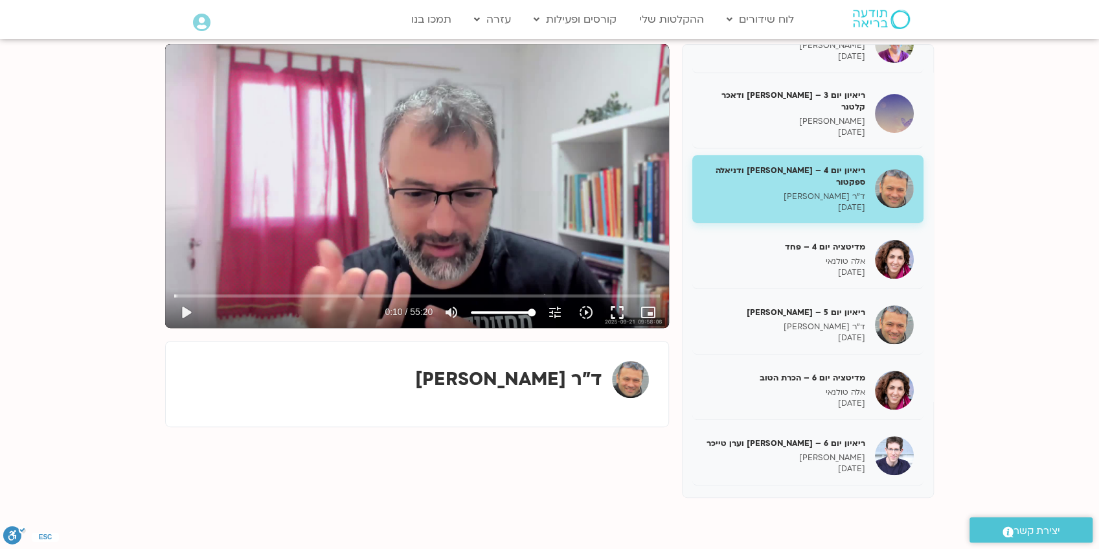
scroll to position [172, 0]
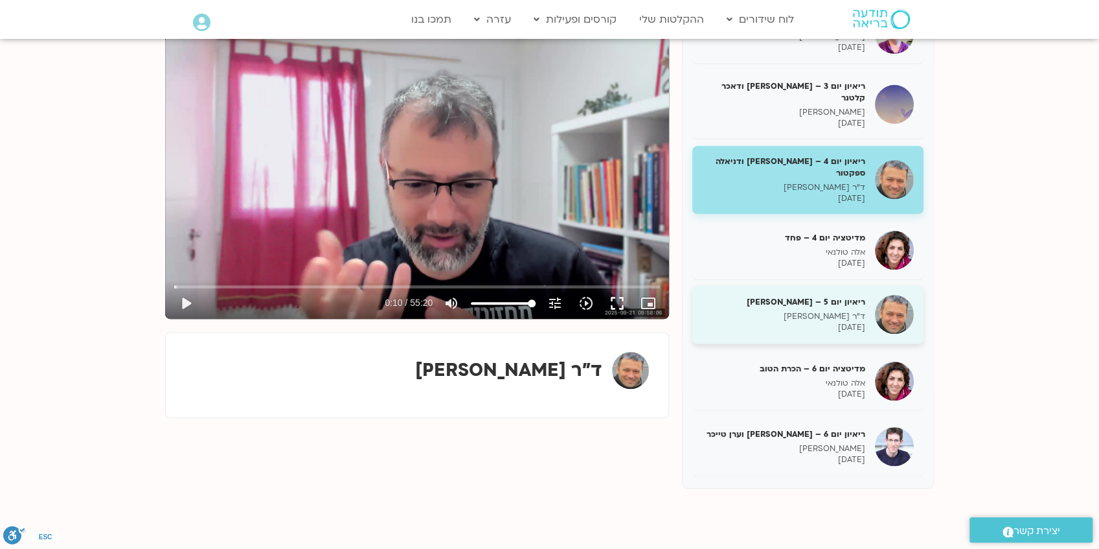
click at [816, 296] on h5 "ריאיון יום 5 – אסף סטי אל-בר ודנה ברגר" at bounding box center [783, 302] width 163 height 12
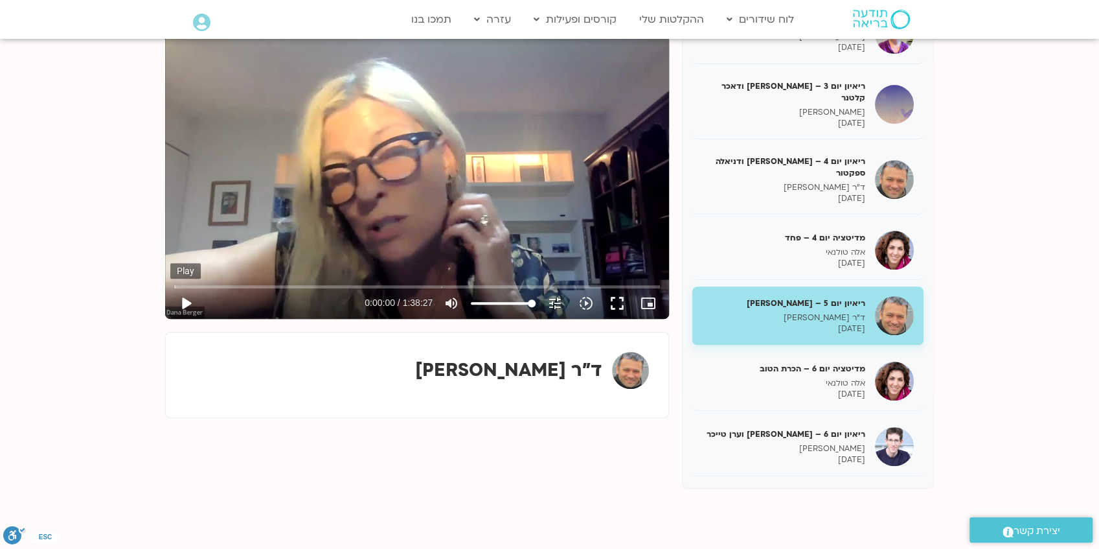
click at [184, 303] on button "play_arrow" at bounding box center [185, 303] width 31 height 31
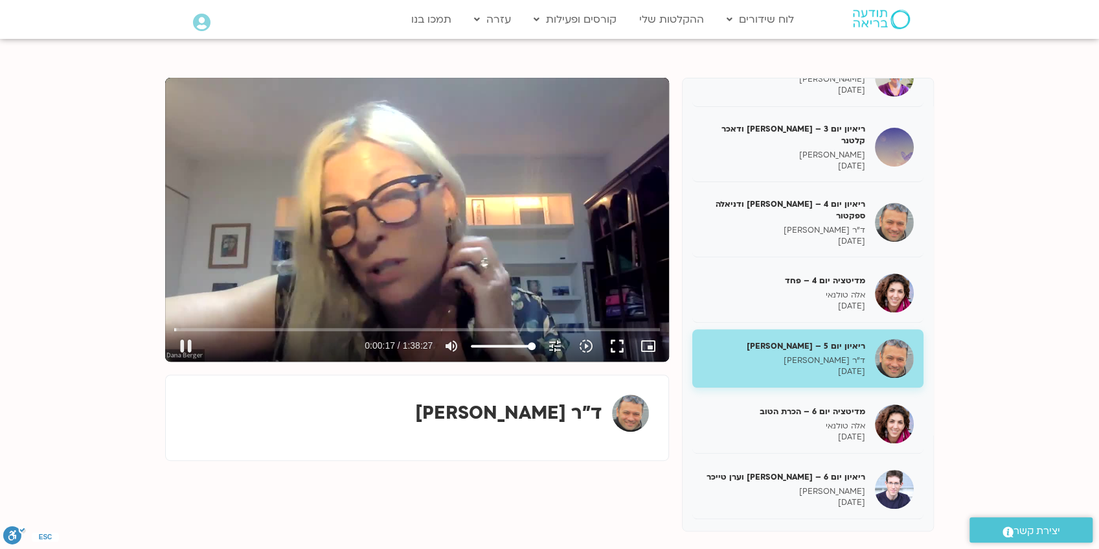
scroll to position [86, 0]
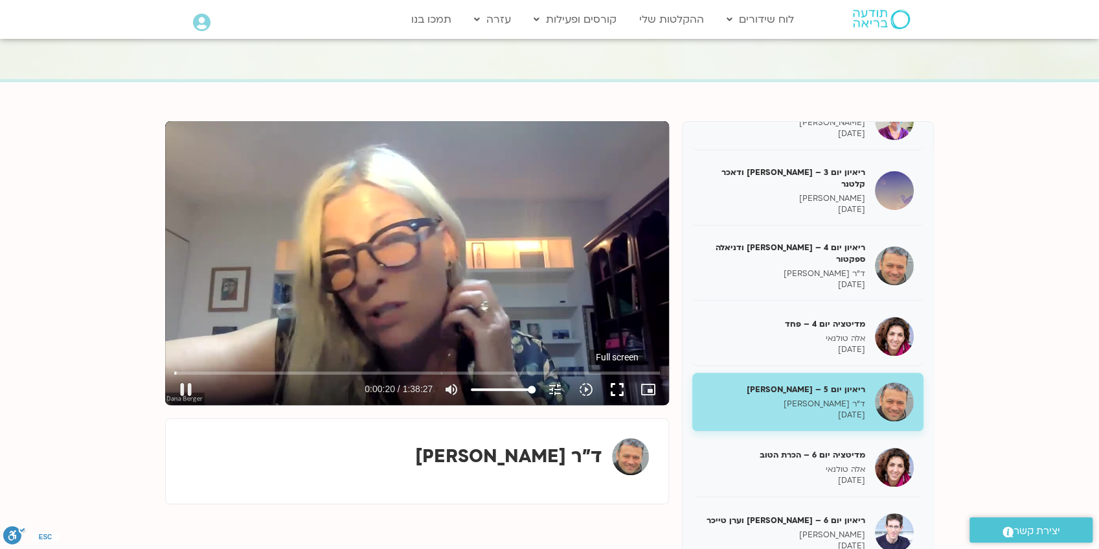
click at [619, 387] on button "fullscreen" at bounding box center [617, 389] width 31 height 31
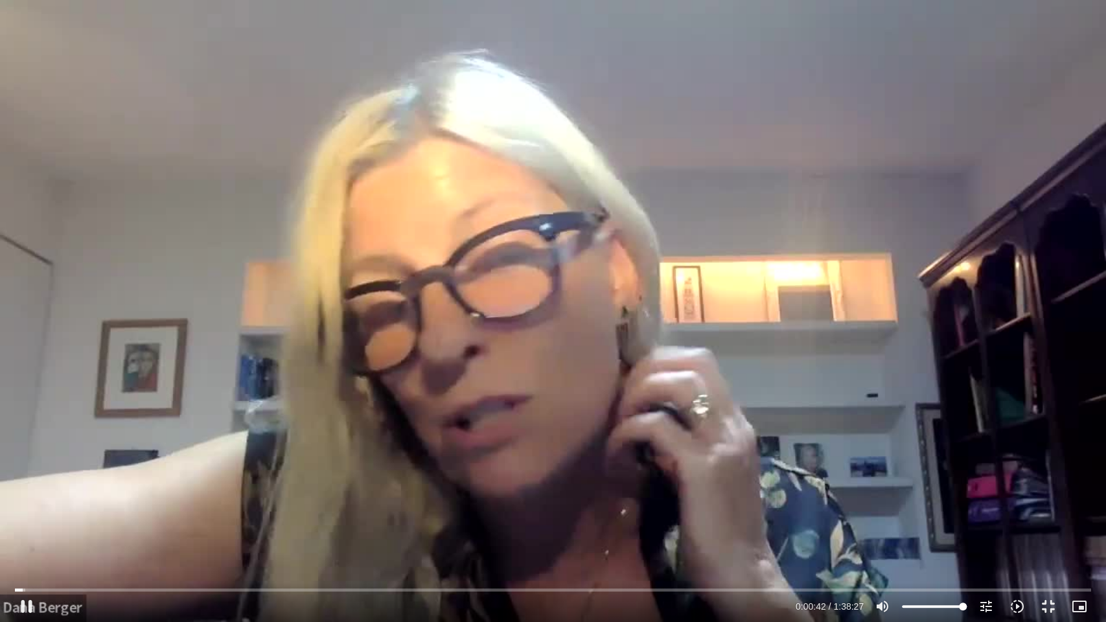
click at [920, 295] on div "Skip Ad 1:26:59 pause 0:00:42 / 1:38:27 volume_up Mute tune Resolution Auto 720…" at bounding box center [553, 311] width 1106 height 622
type input "42.95793"
click at [1050, 548] on button "fullscreen_exit" at bounding box center [1047, 606] width 31 height 31
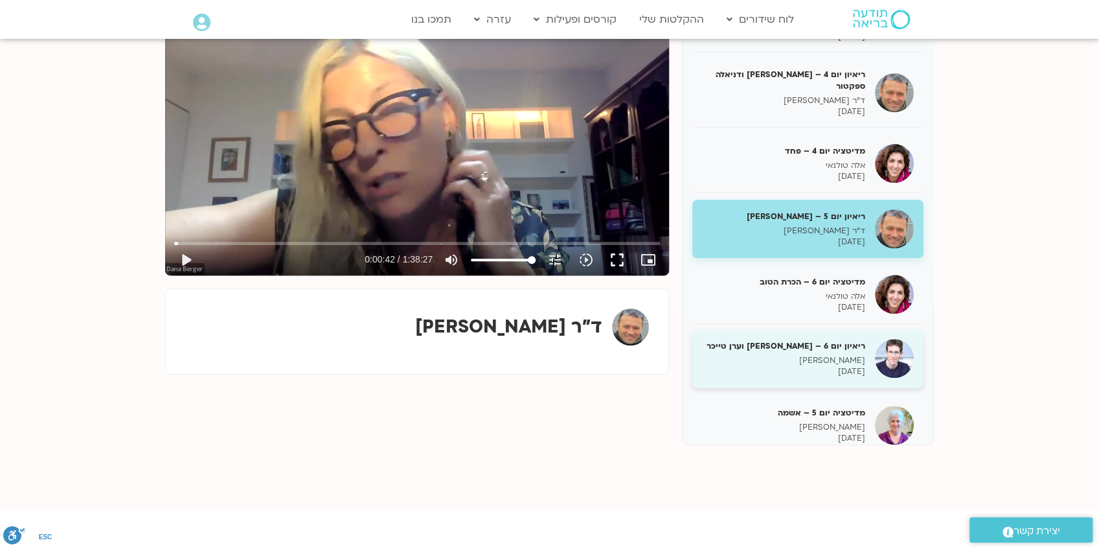
scroll to position [359, 0]
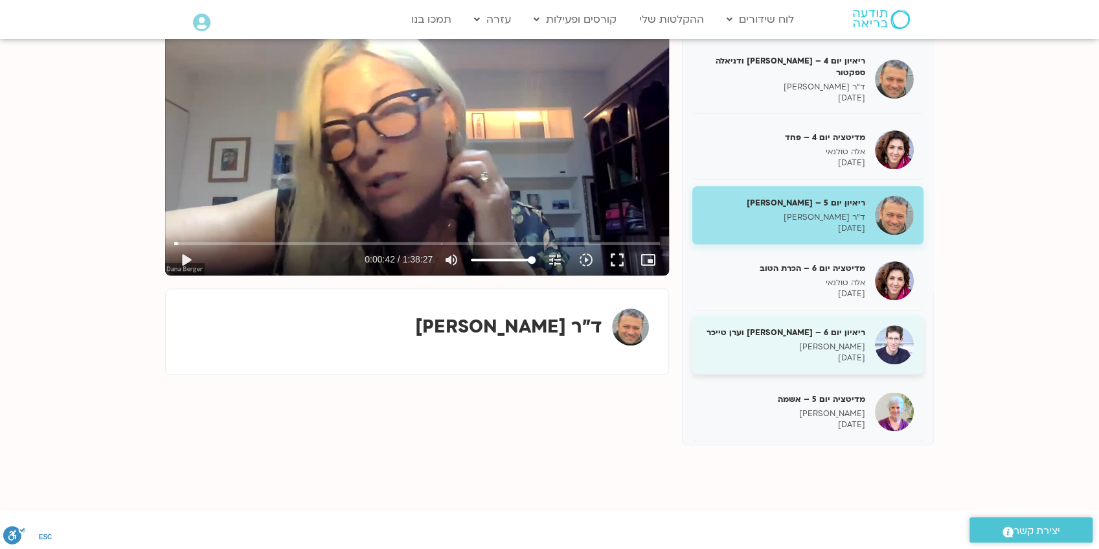
click at [841, 326] on h5 "ריאיון יום 6 – אסף סטי אל-בר וערן טייכר" at bounding box center [783, 332] width 163 height 12
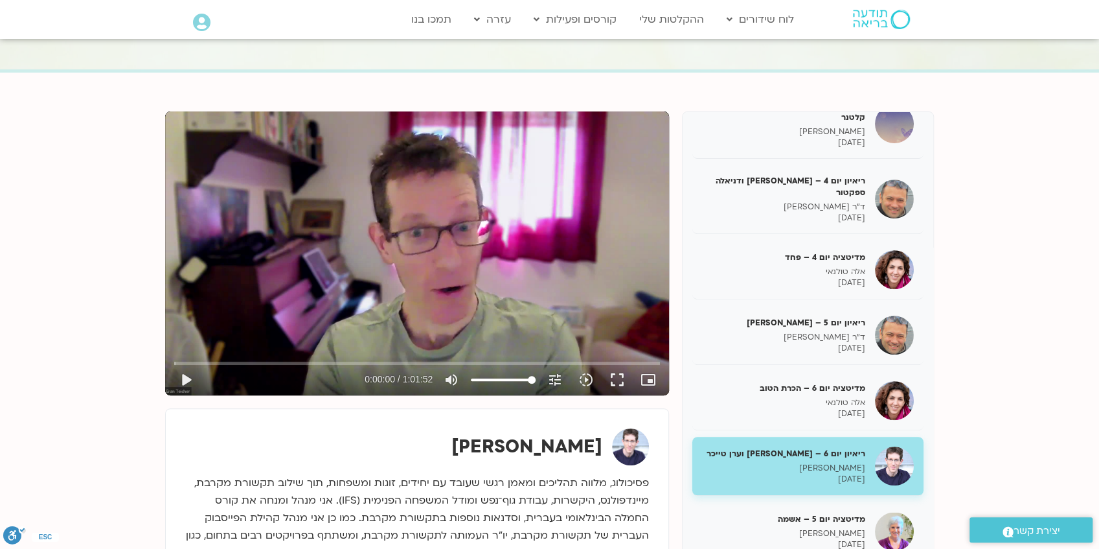
scroll to position [86, 0]
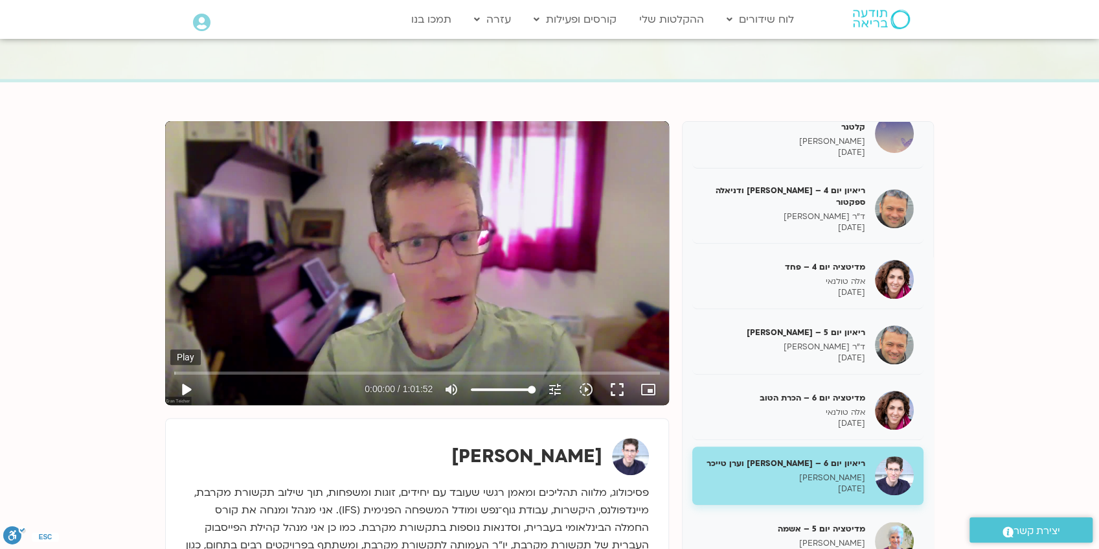
click at [187, 390] on button "play_arrow" at bounding box center [185, 389] width 31 height 31
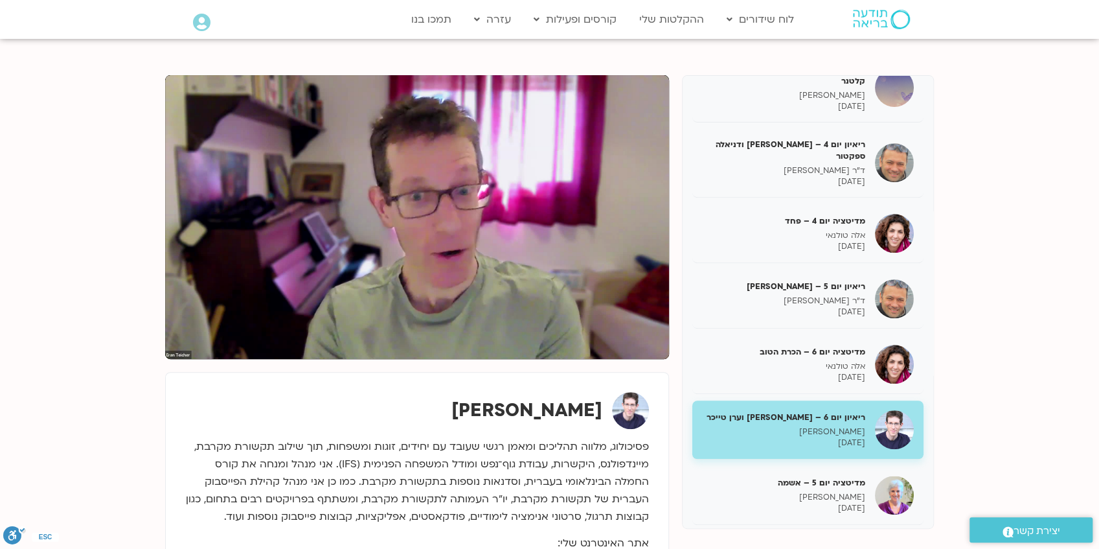
scroll to position [130, 0]
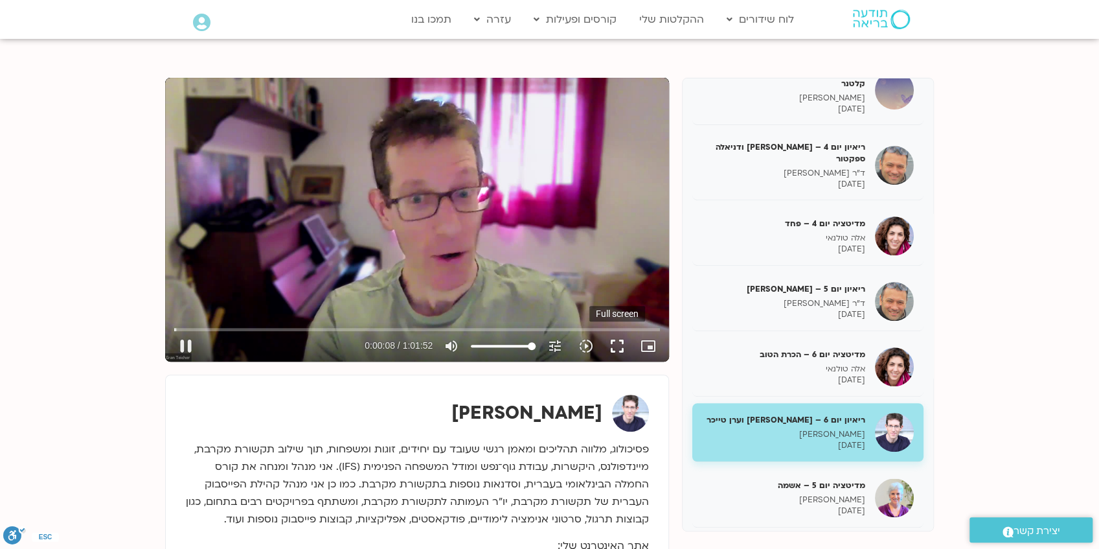
click at [618, 347] on button "fullscreen" at bounding box center [617, 345] width 31 height 31
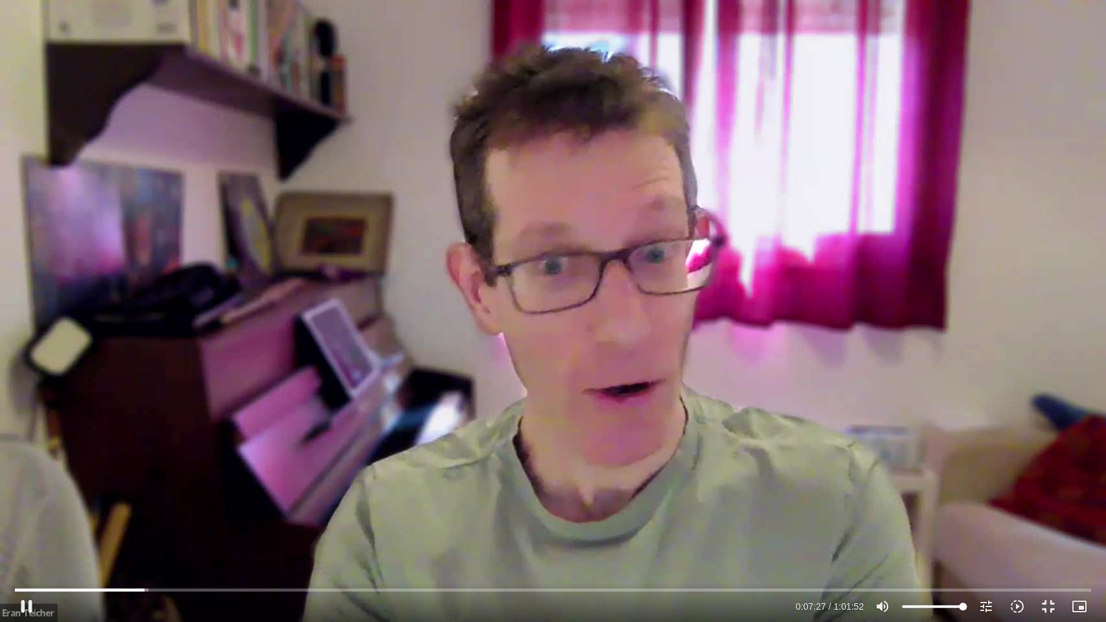
click at [707, 356] on div "Skip Ad pause 0:07:27 / 1:01:52 volume_up Mute tune Resolution Auto 720p slow_m…" at bounding box center [553, 311] width 1106 height 622
type input "448.022212"
click at [1046, 548] on button "fullscreen_exit" at bounding box center [1047, 606] width 31 height 31
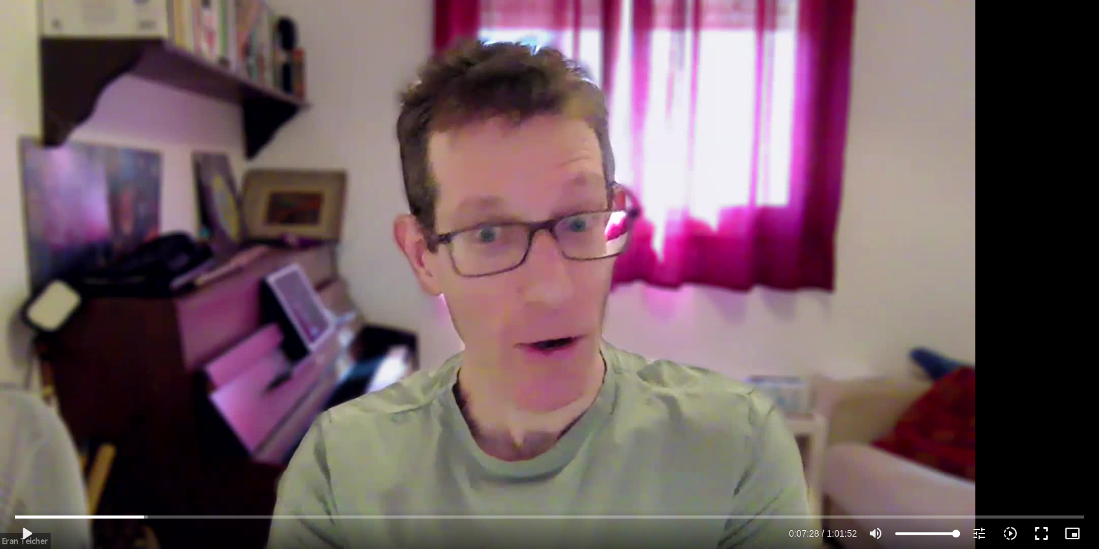
scroll to position [0, 0]
